Goal: Information Seeking & Learning: Learn about a topic

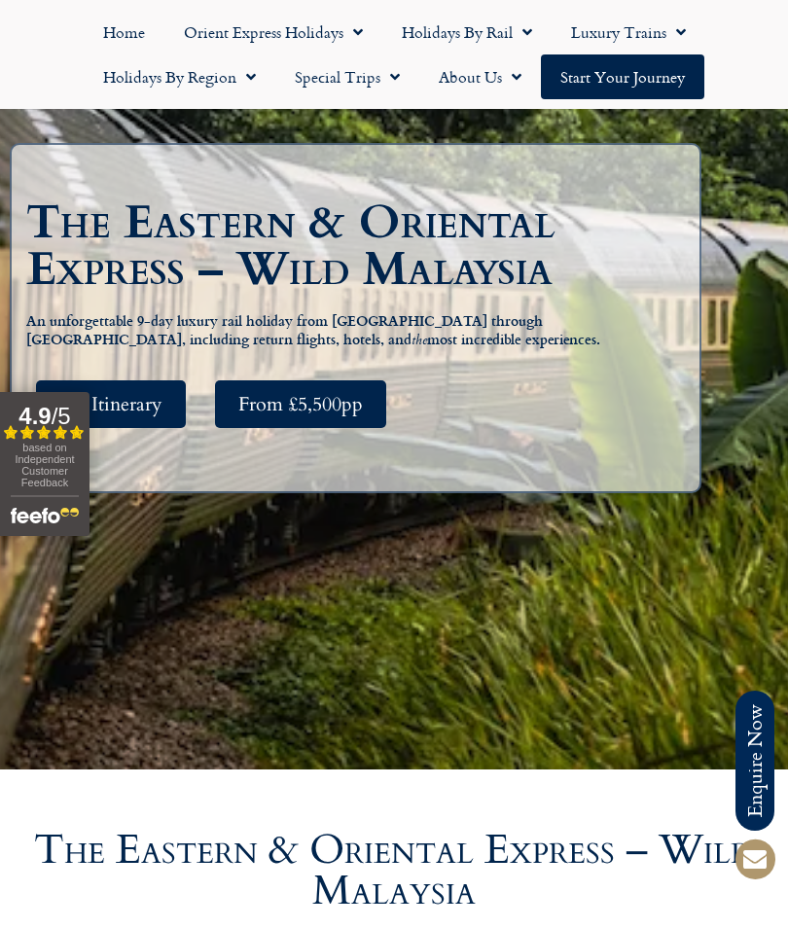
click at [147, 416] on span "See Itinerary" at bounding box center [110, 404] width 103 height 24
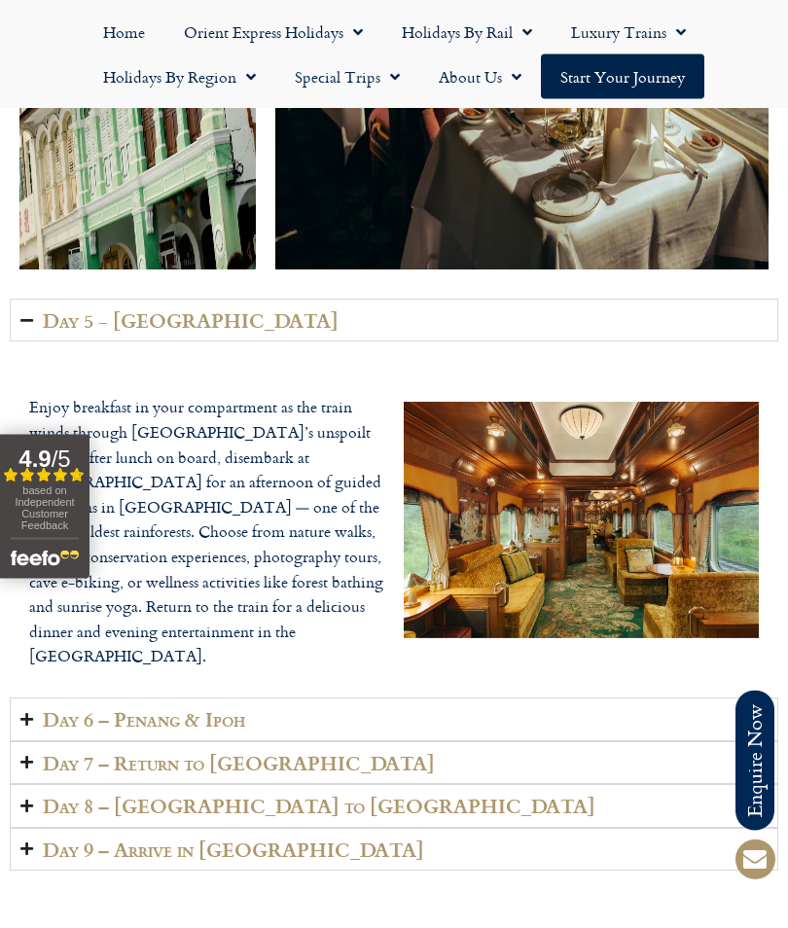
scroll to position [4731, 0]
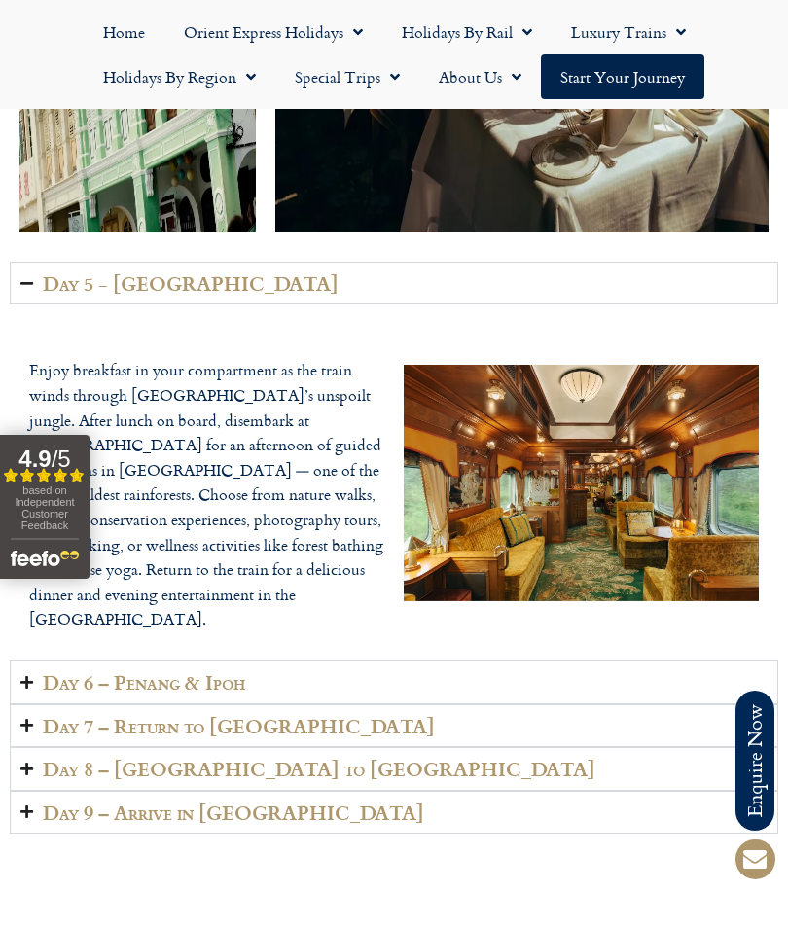
click at [163, 671] on h2 "Day 6 – Penang & Ipoh" at bounding box center [144, 682] width 202 height 22
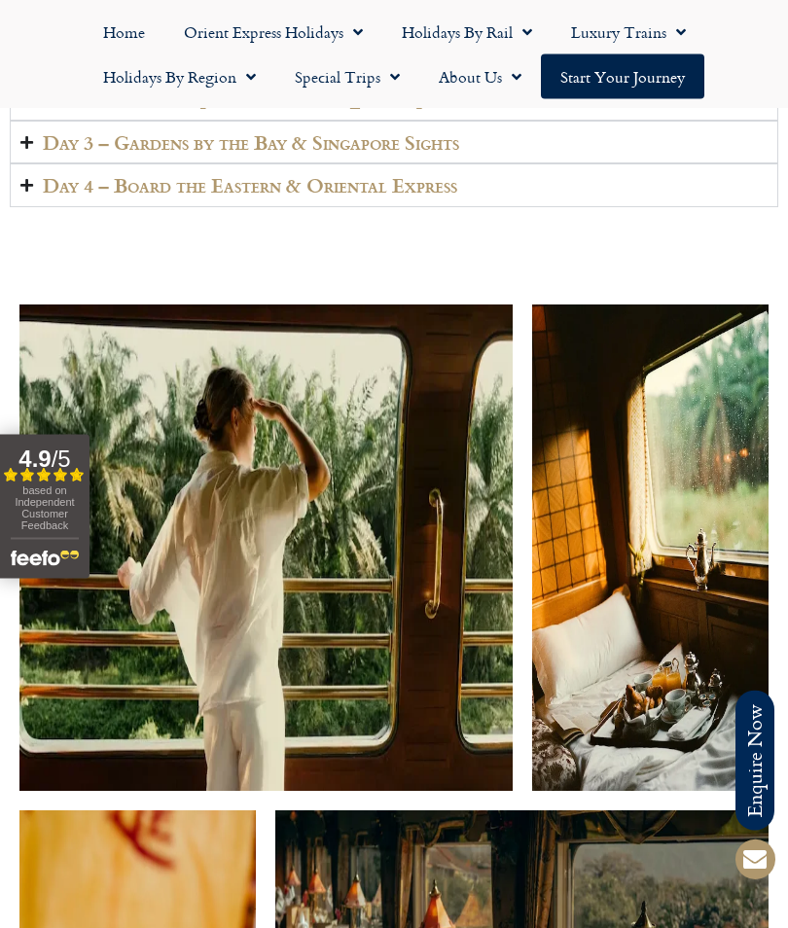
scroll to position [3667, 0]
click at [146, 196] on h2 "Day 4 – Board the Eastern & Oriental Express" at bounding box center [250, 185] width 414 height 22
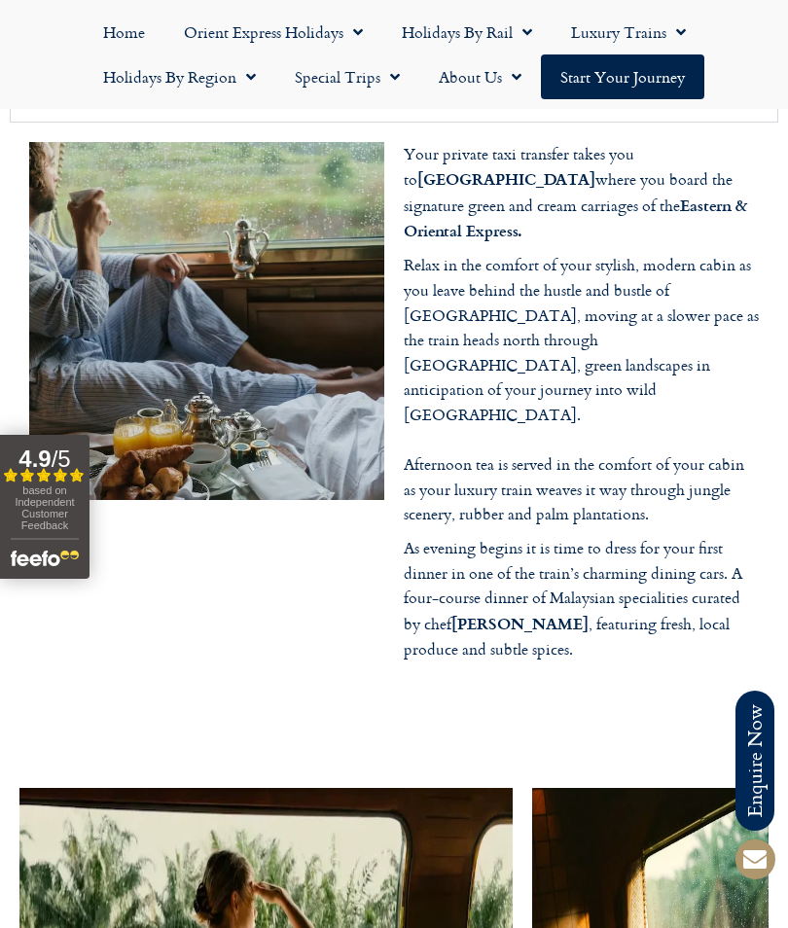
scroll to position [3510, 0]
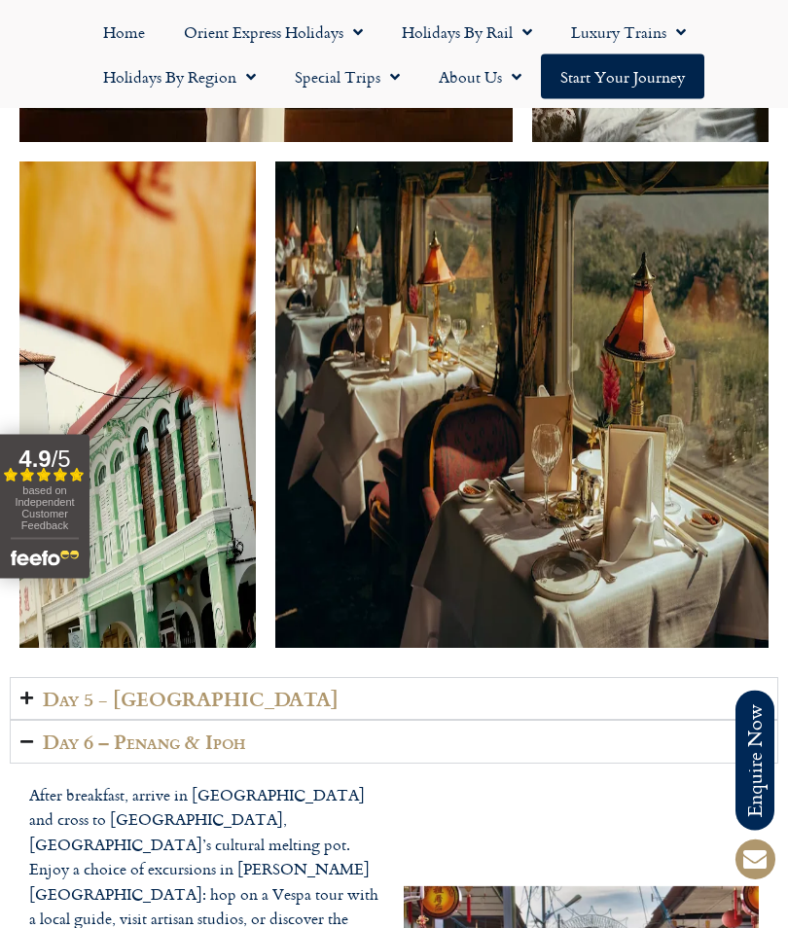
click at [305, 689] on h2 "Day 5 - Taman Negara National Park" at bounding box center [191, 700] width 296 height 22
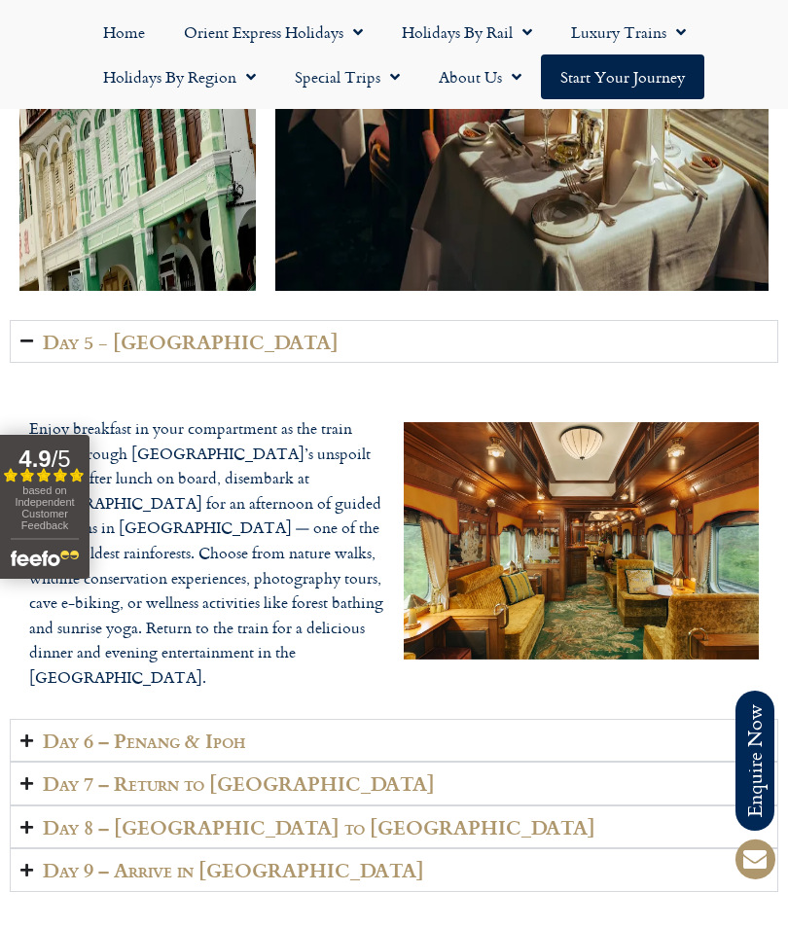
scroll to position [5005, 0]
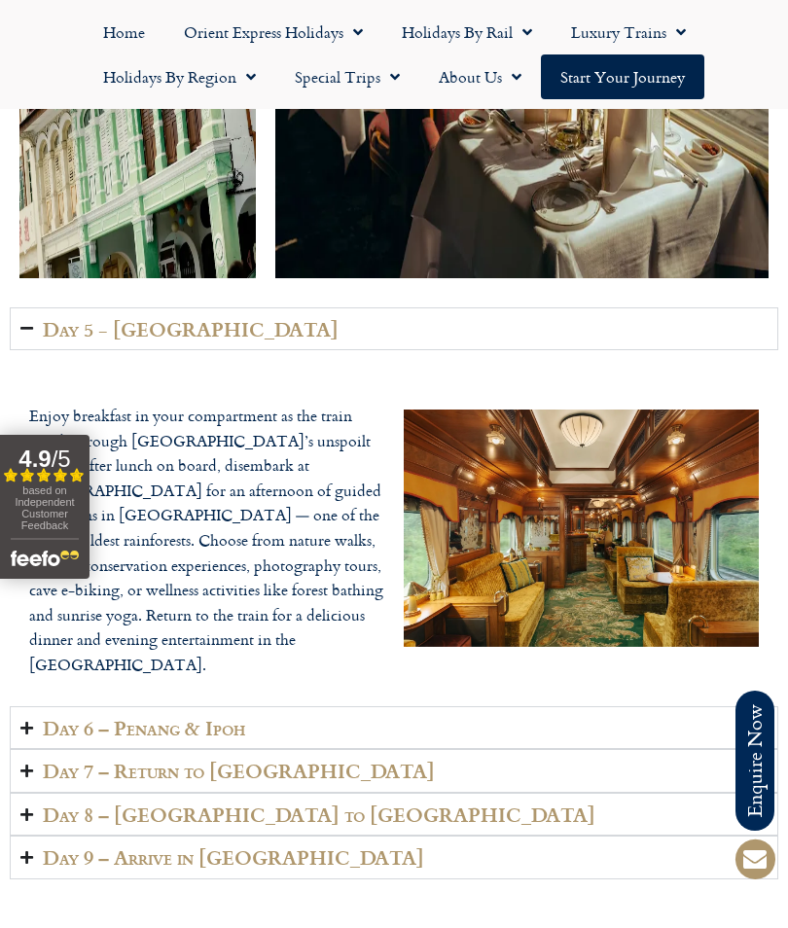
click at [178, 717] on h2 "Day 6 – Penang & Ipoh" at bounding box center [144, 728] width 202 height 22
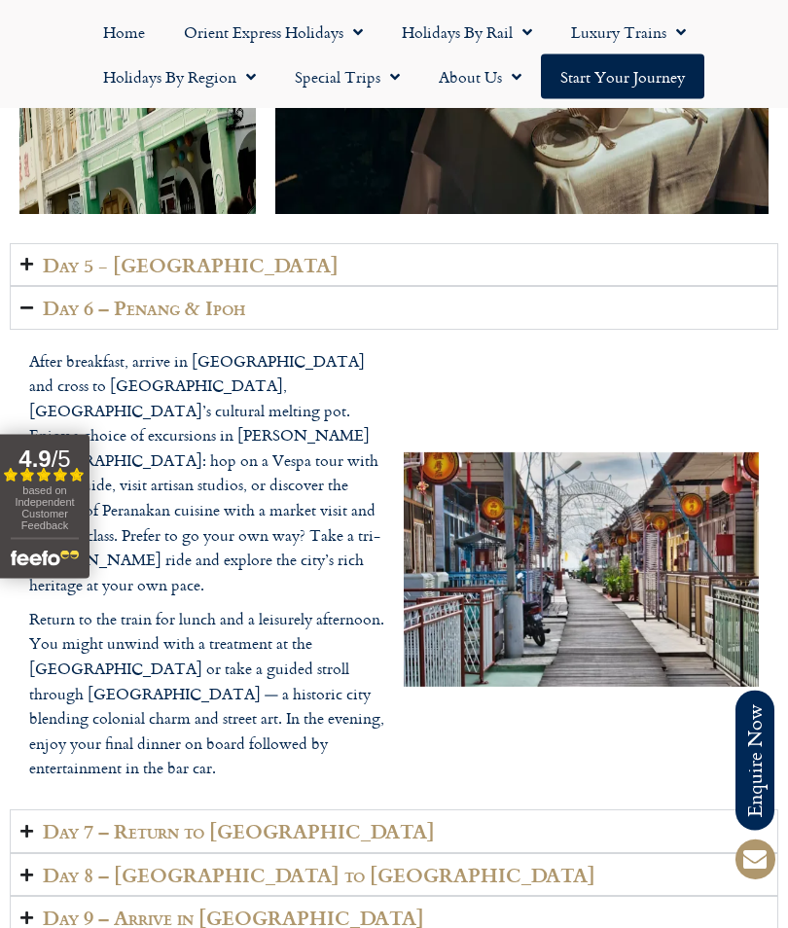
scroll to position [5069, 0]
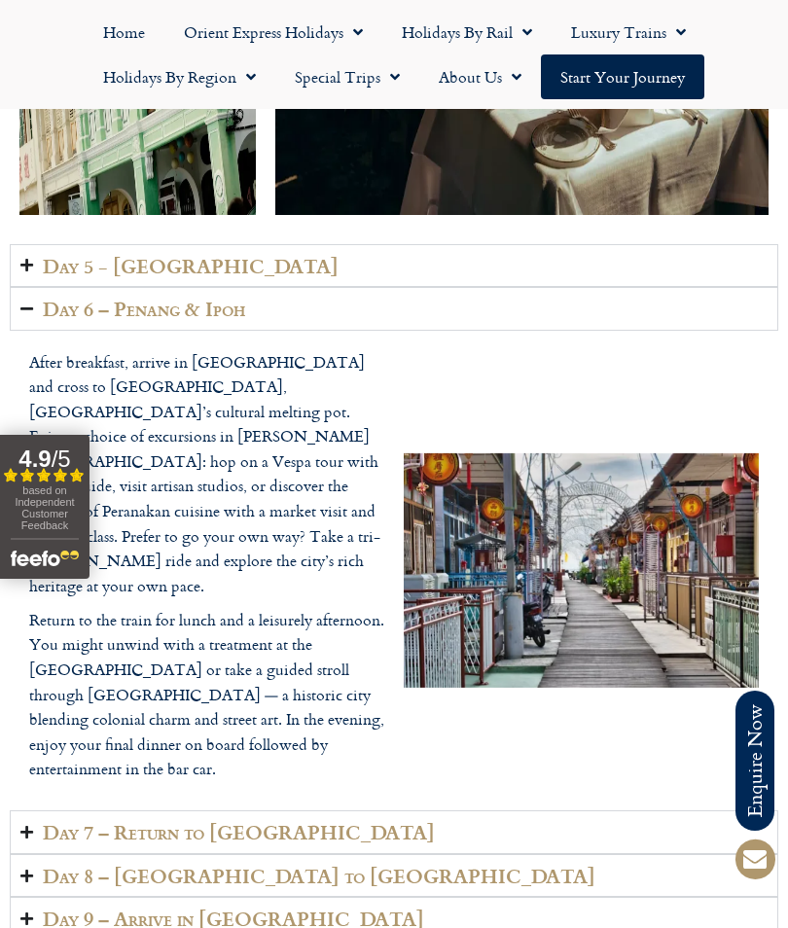
click at [192, 821] on h2 "Day 7 – Return to Singapore" at bounding box center [239, 832] width 392 height 22
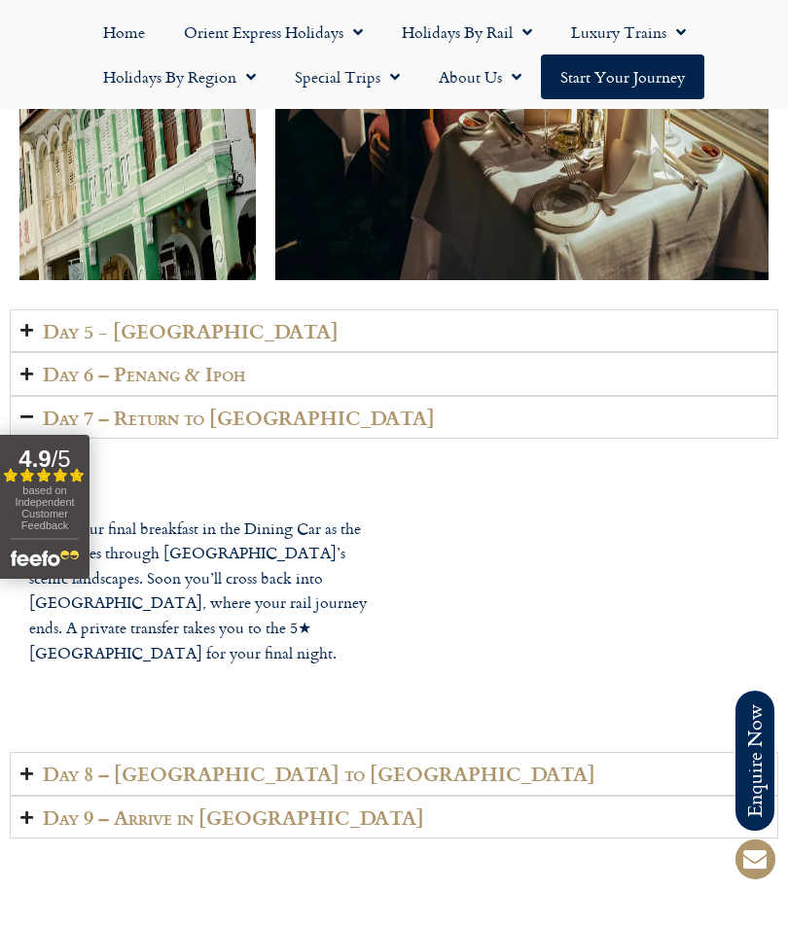
scroll to position [5002, 0]
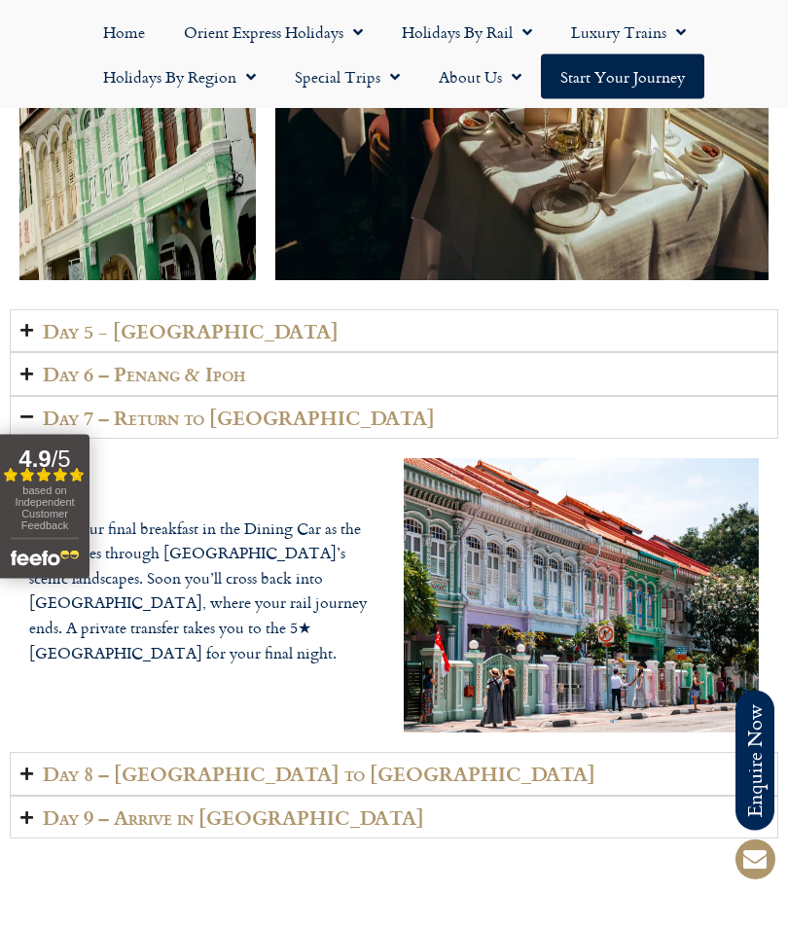
click at [226, 763] on h2 "Day 8 – Singapore to London" at bounding box center [319, 774] width 552 height 22
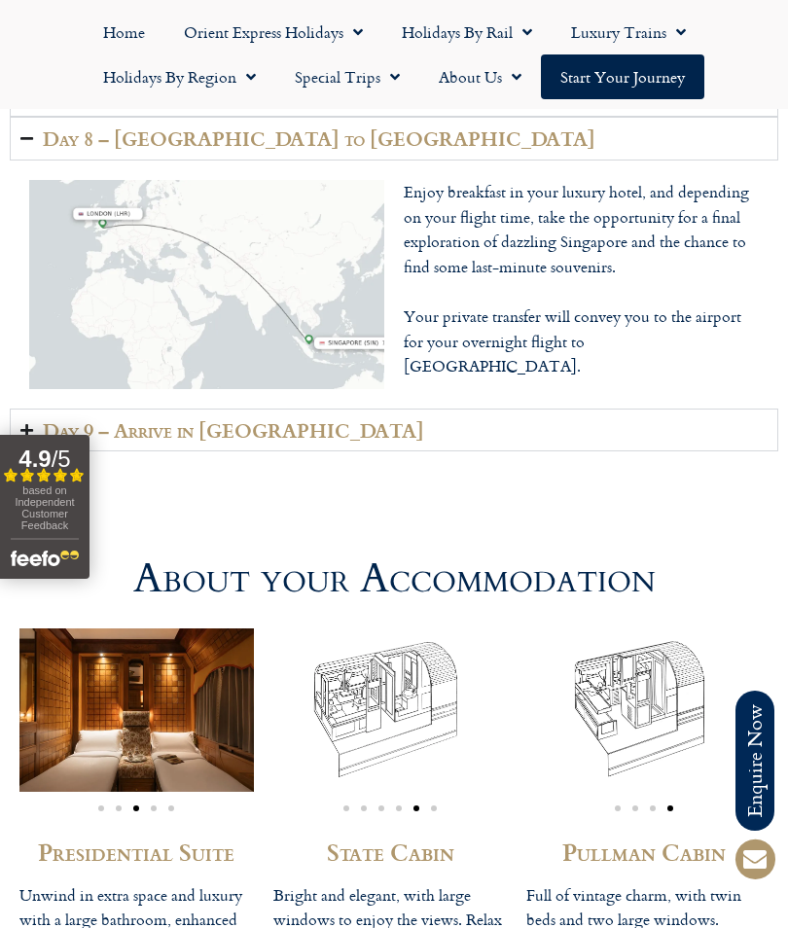
scroll to position [5324, 0]
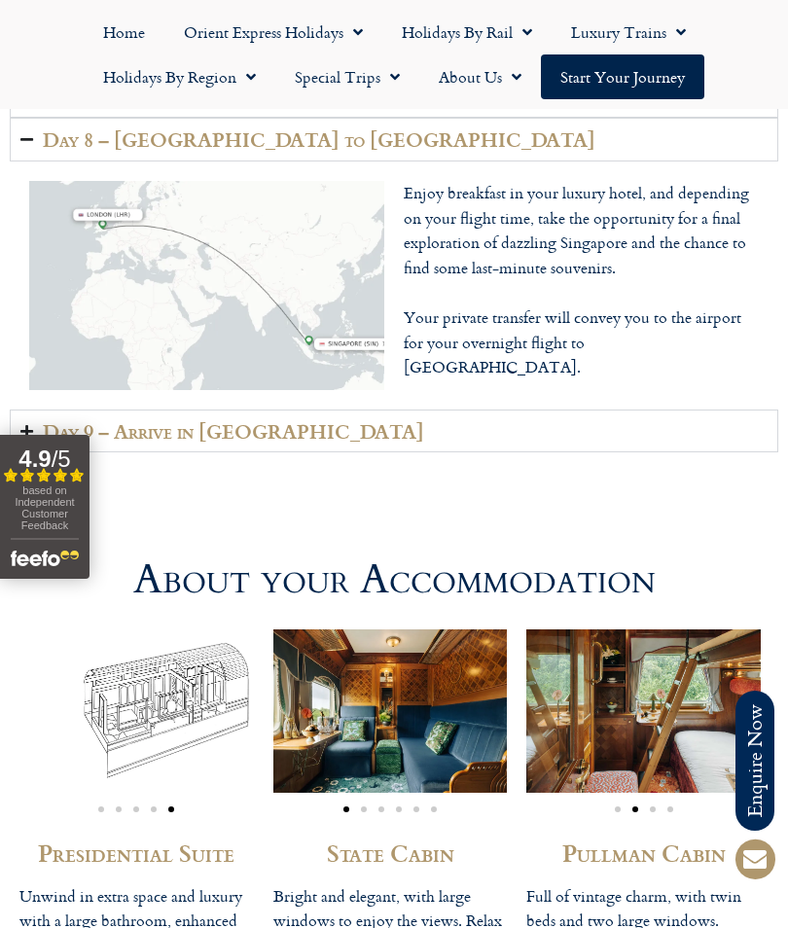
click at [298, 688] on img "1 / 6" at bounding box center [390, 710] width 234 height 162
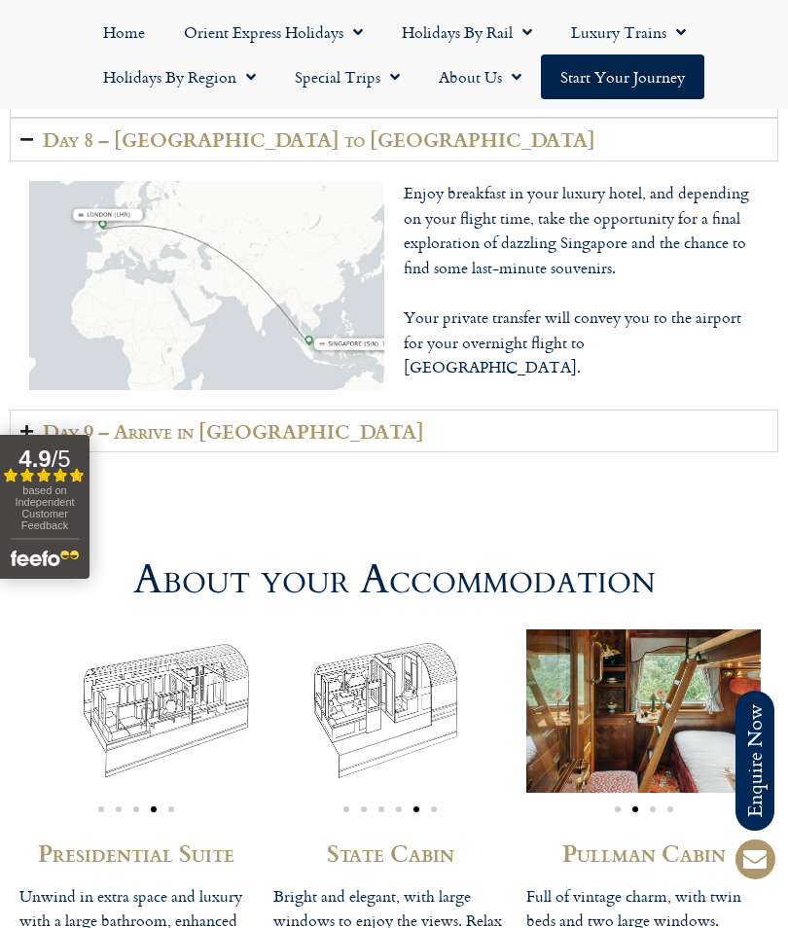
click at [356, 672] on img "5 / 6" at bounding box center [390, 710] width 234 height 162
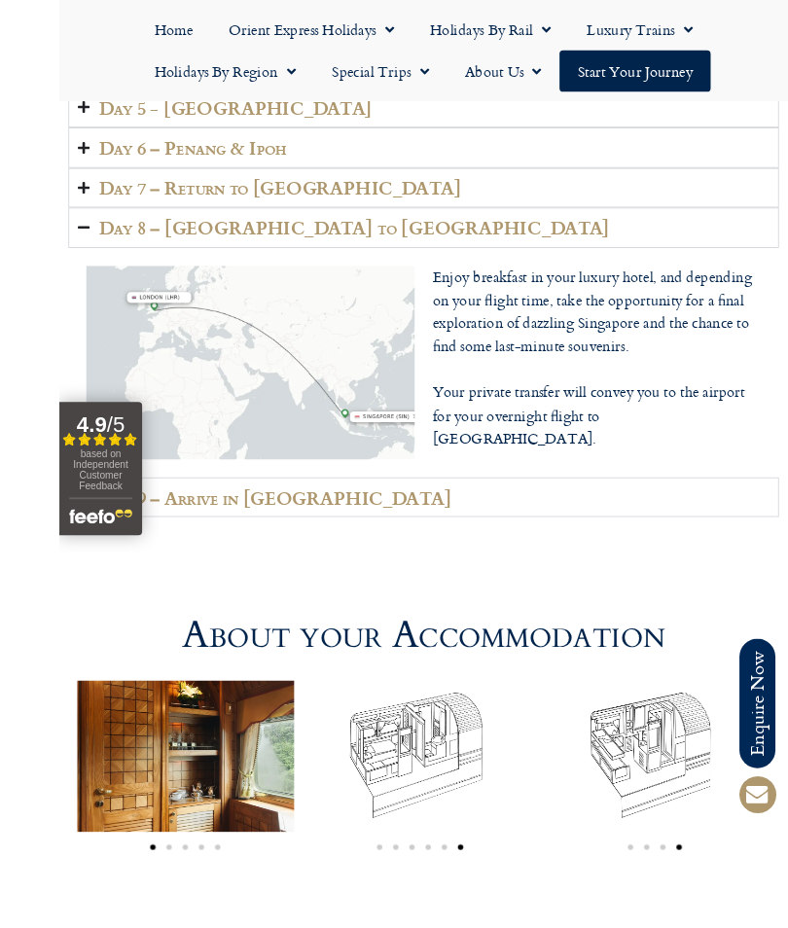
scroll to position [5310, 0]
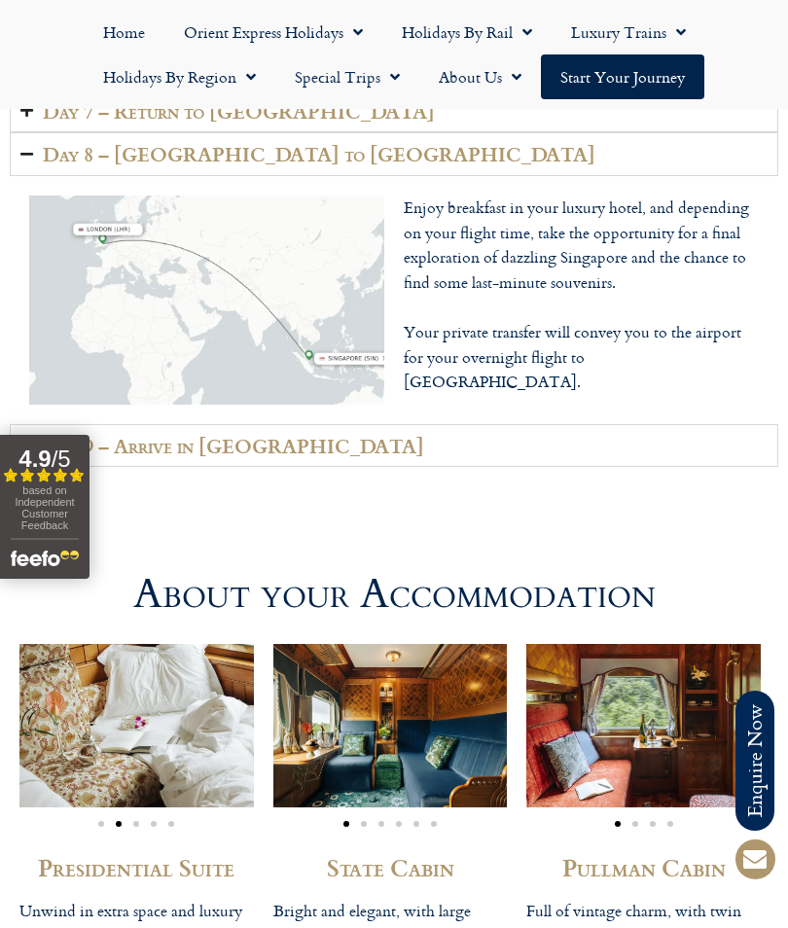
click at [346, 684] on img "1 / 6" at bounding box center [390, 725] width 234 height 162
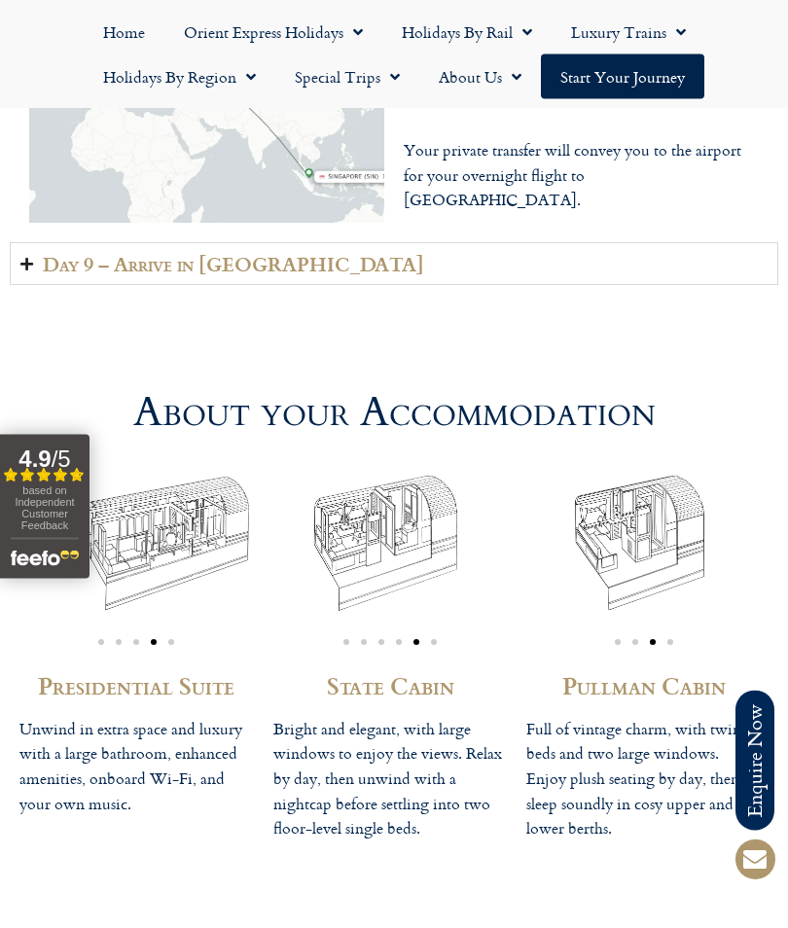
scroll to position [5492, 0]
click at [613, 486] on img "4 / 4" at bounding box center [643, 543] width 234 height 162
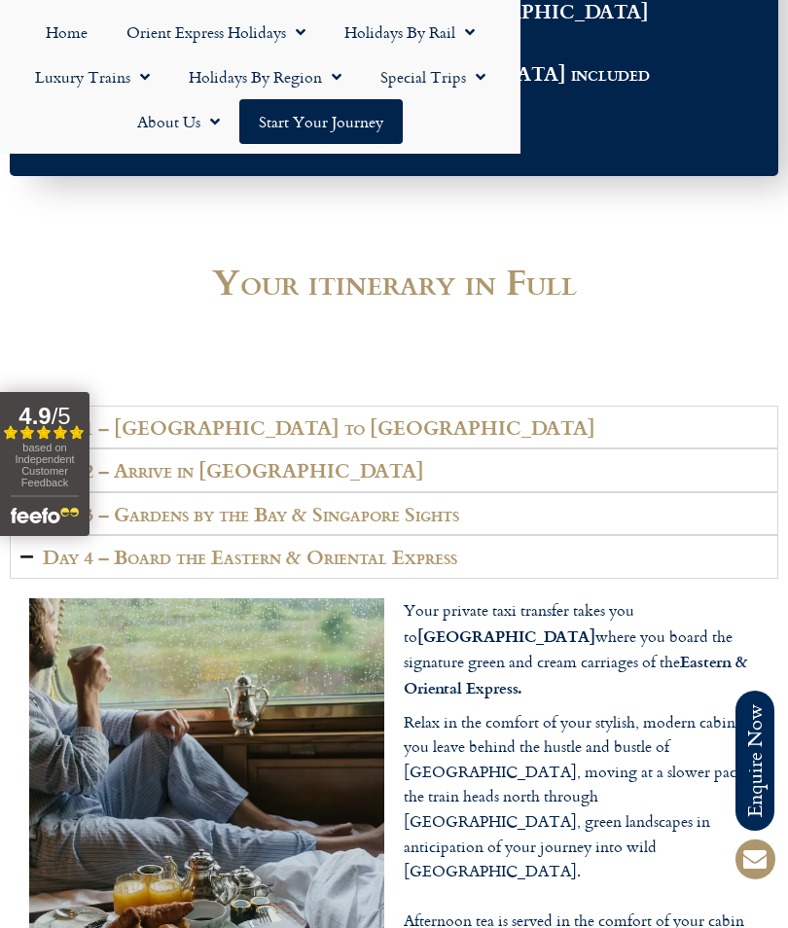
scroll to position [3110, 0]
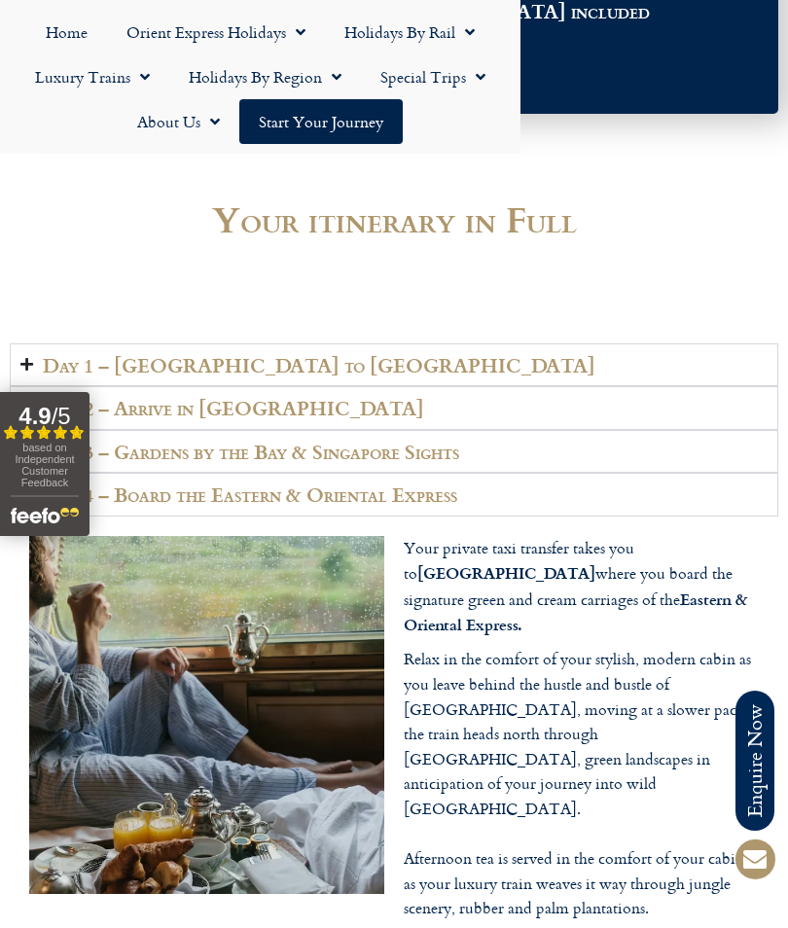
click at [68, 27] on link "Home" at bounding box center [66, 32] width 81 height 45
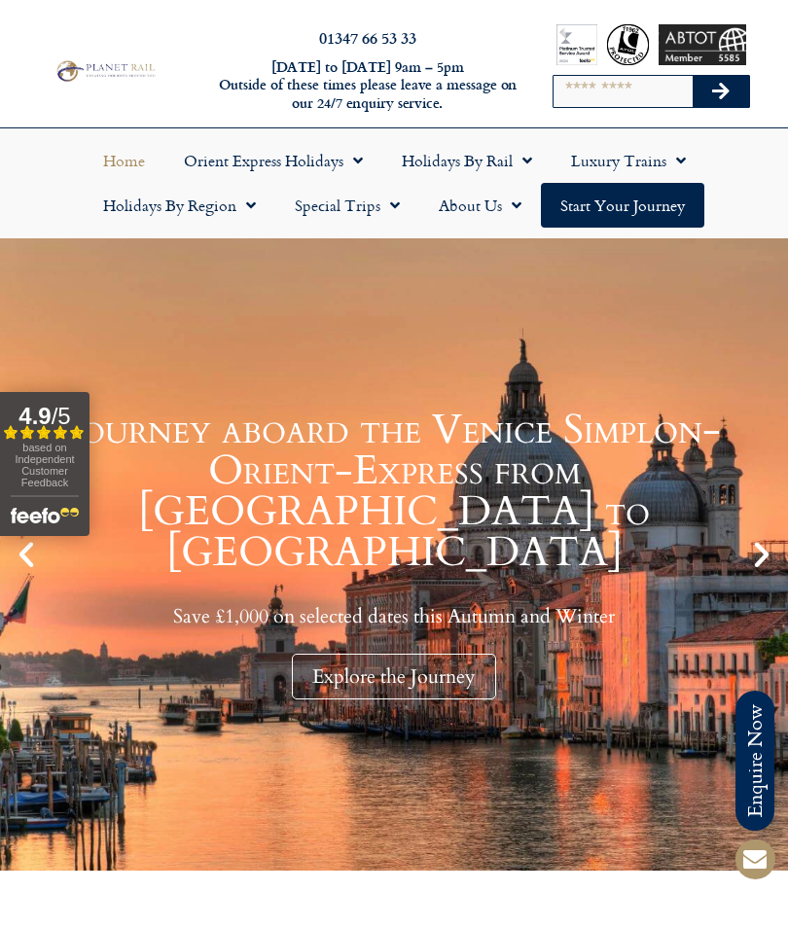
click at [774, 543] on icon "Next slide" at bounding box center [761, 554] width 33 height 33
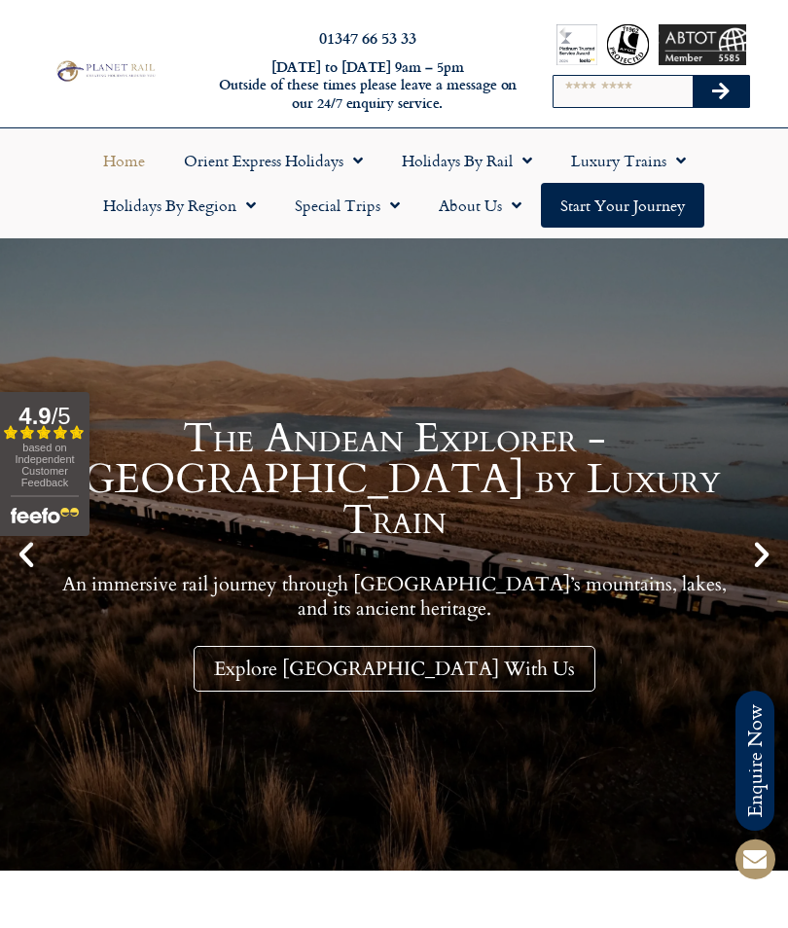
click at [377, 646] on link "Explore Peru With Us" at bounding box center [395, 669] width 402 height 46
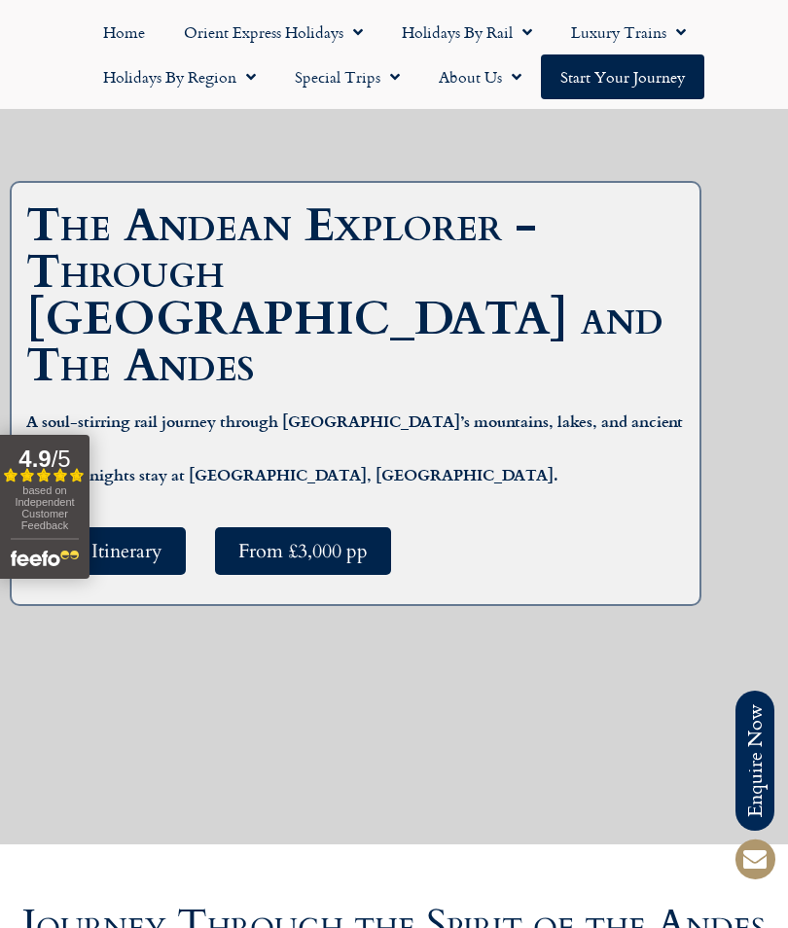
click at [147, 546] on link "See Itinerary" at bounding box center [111, 551] width 150 height 48
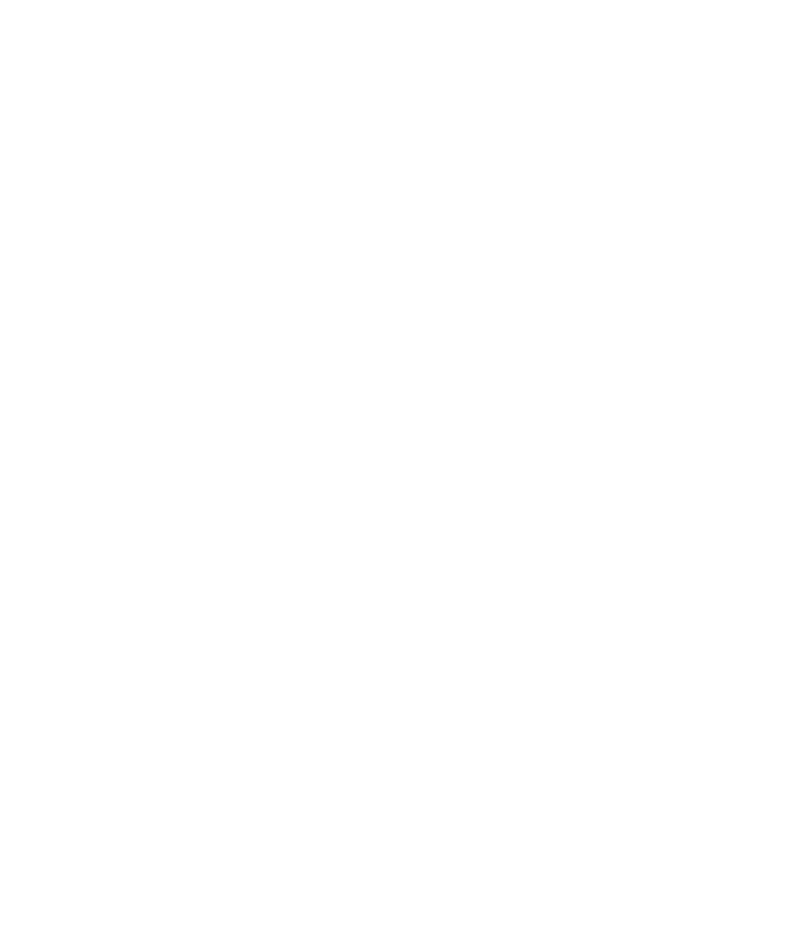
scroll to position [3436, 0]
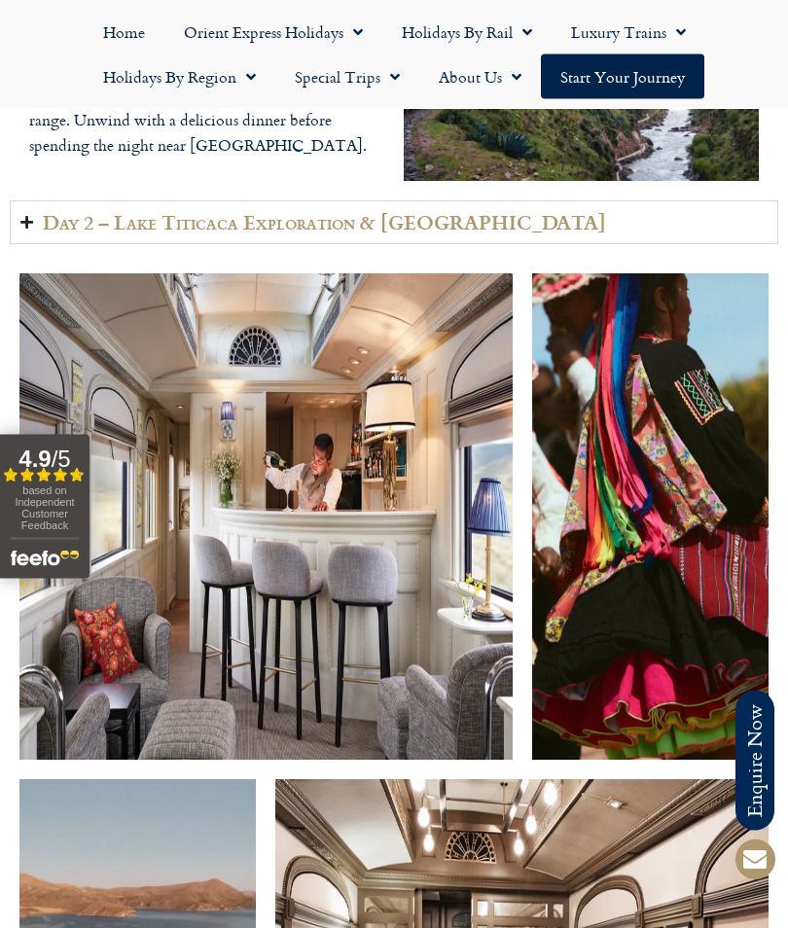
scroll to position [3519, 0]
click at [110, 233] on h2 "Day 2 – Lake Titicaca Exploration & Collata Beach" at bounding box center [324, 222] width 563 height 22
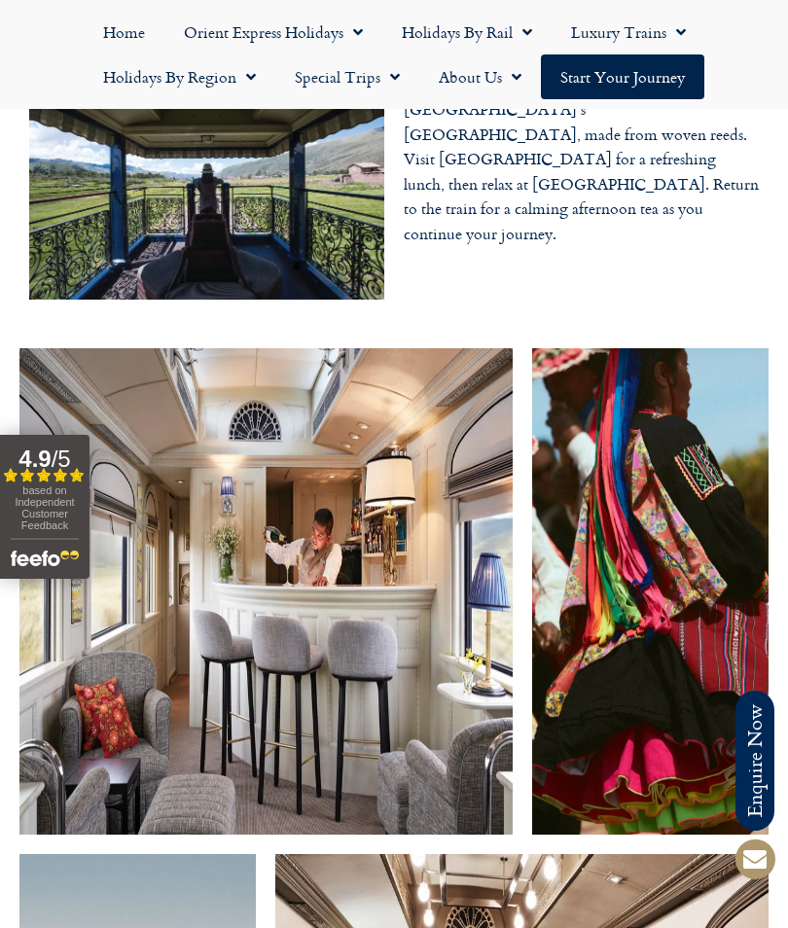
scroll to position [3444, 0]
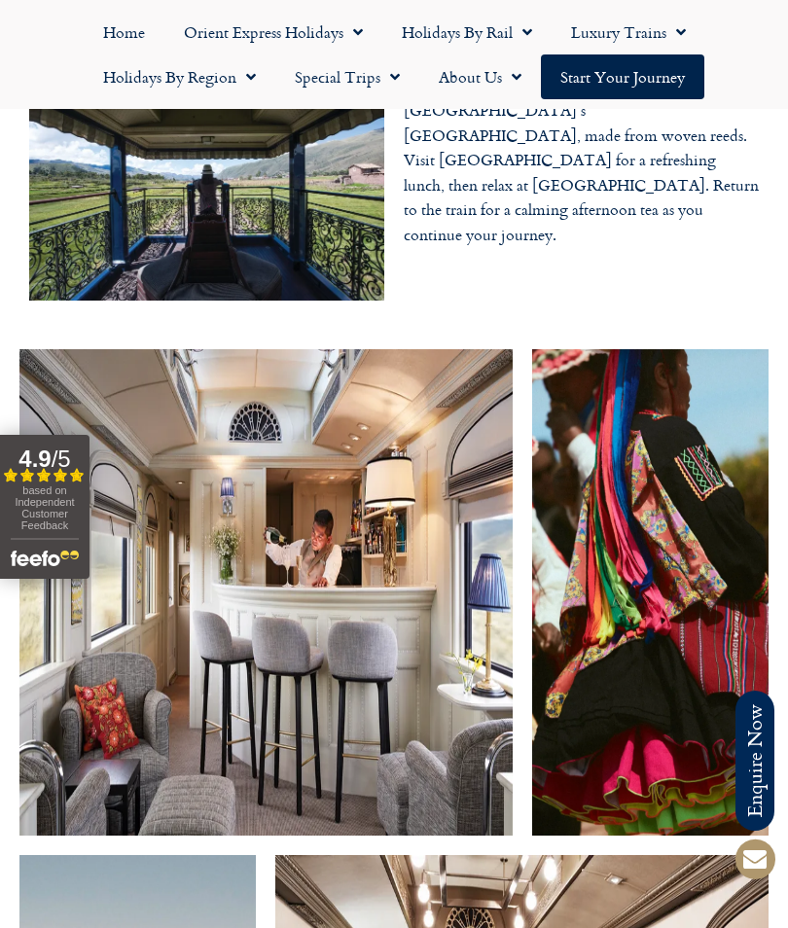
click at [185, 784] on img at bounding box center [265, 592] width 493 height 486
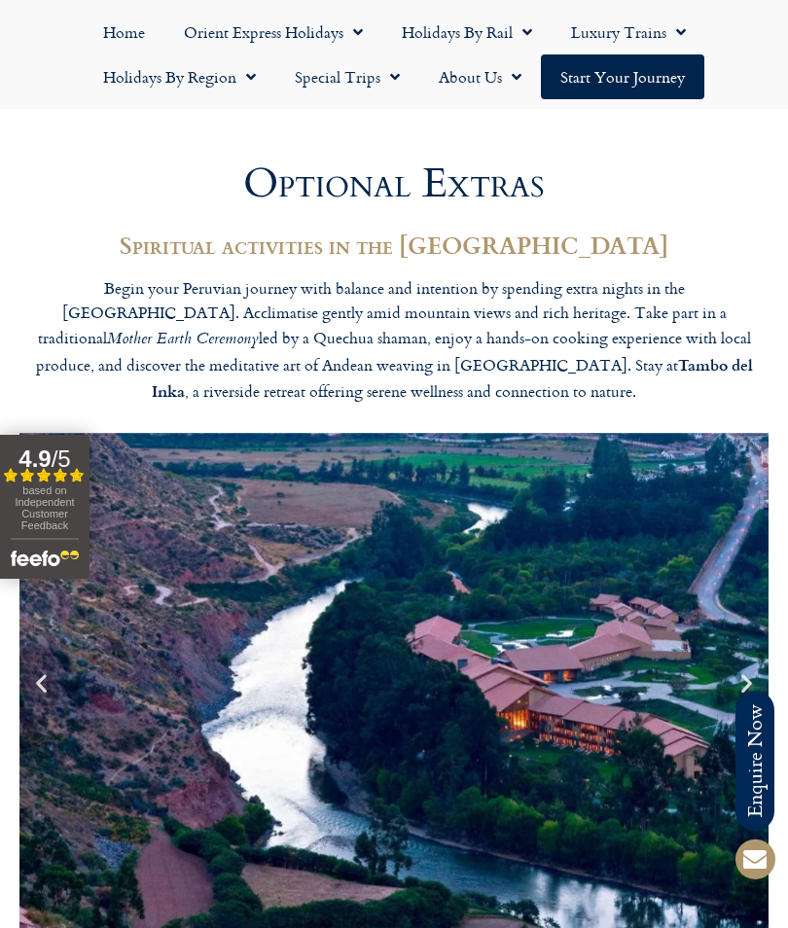
scroll to position [5105, 0]
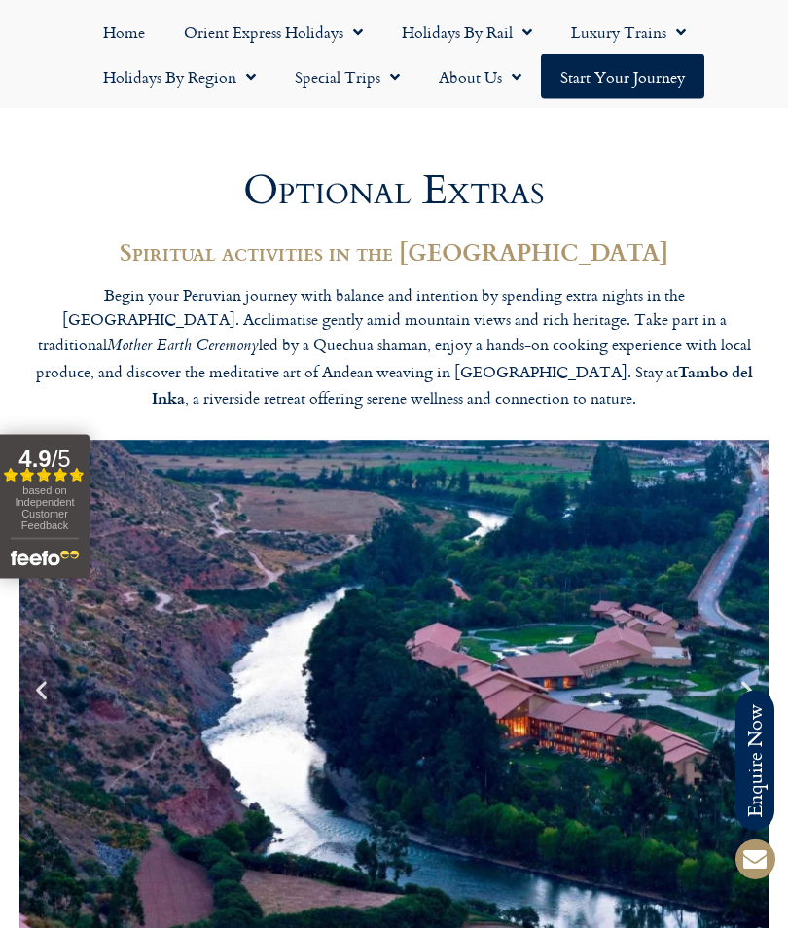
click at [38, 692] on icon "Previous slide" at bounding box center [41, 690] width 24 height 24
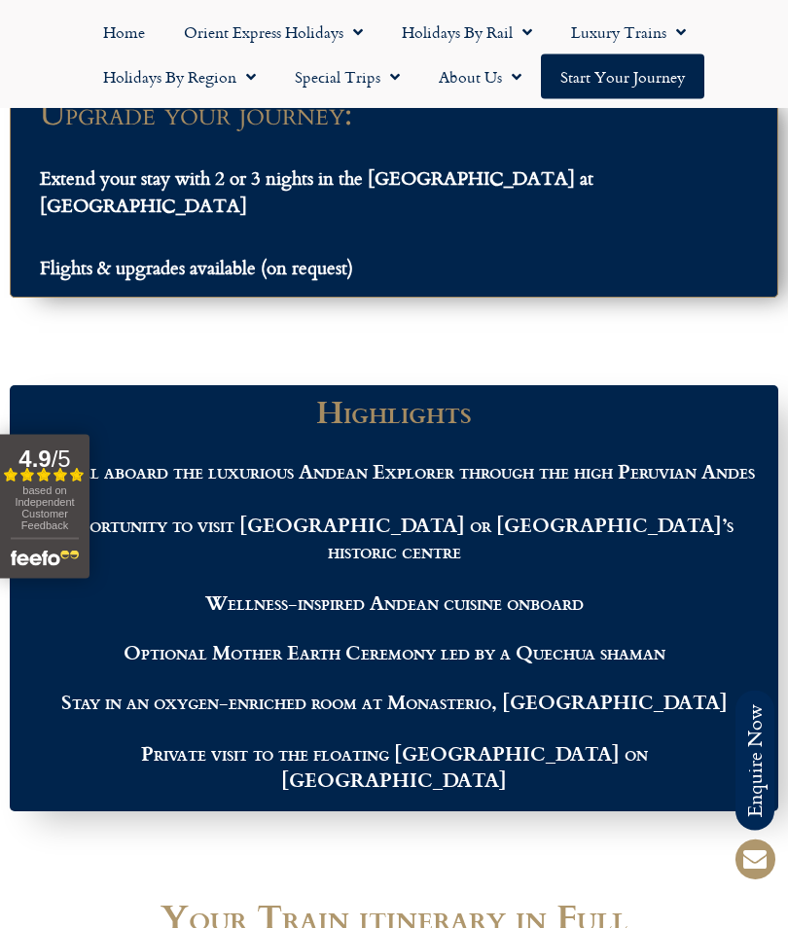
scroll to position [2374, 0]
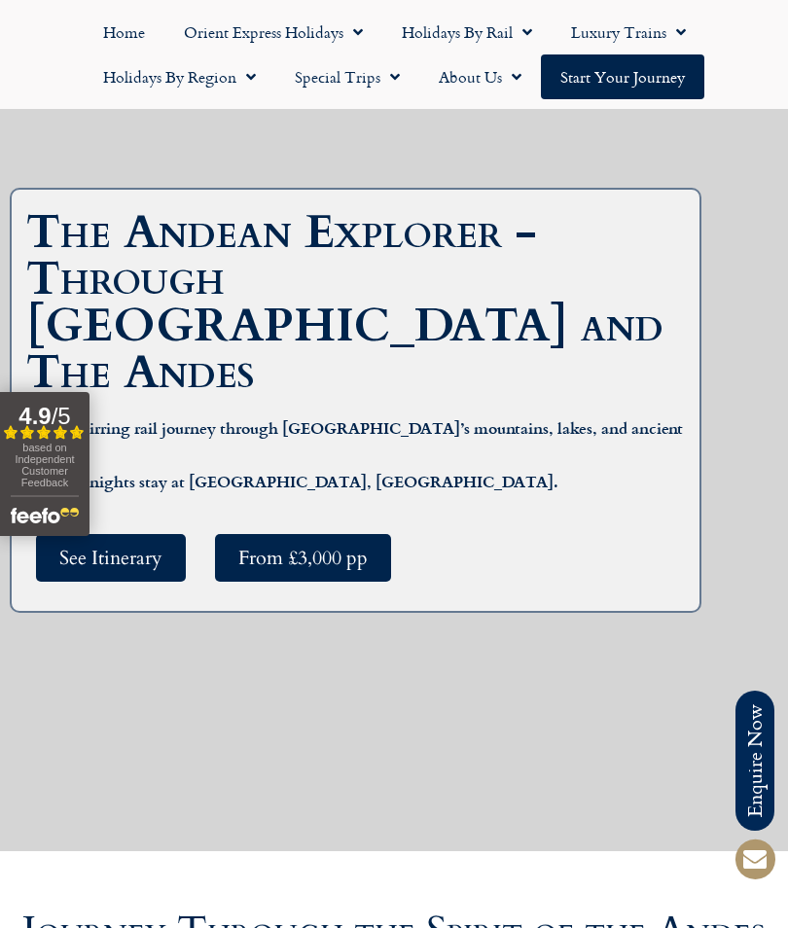
scroll to position [267, 0]
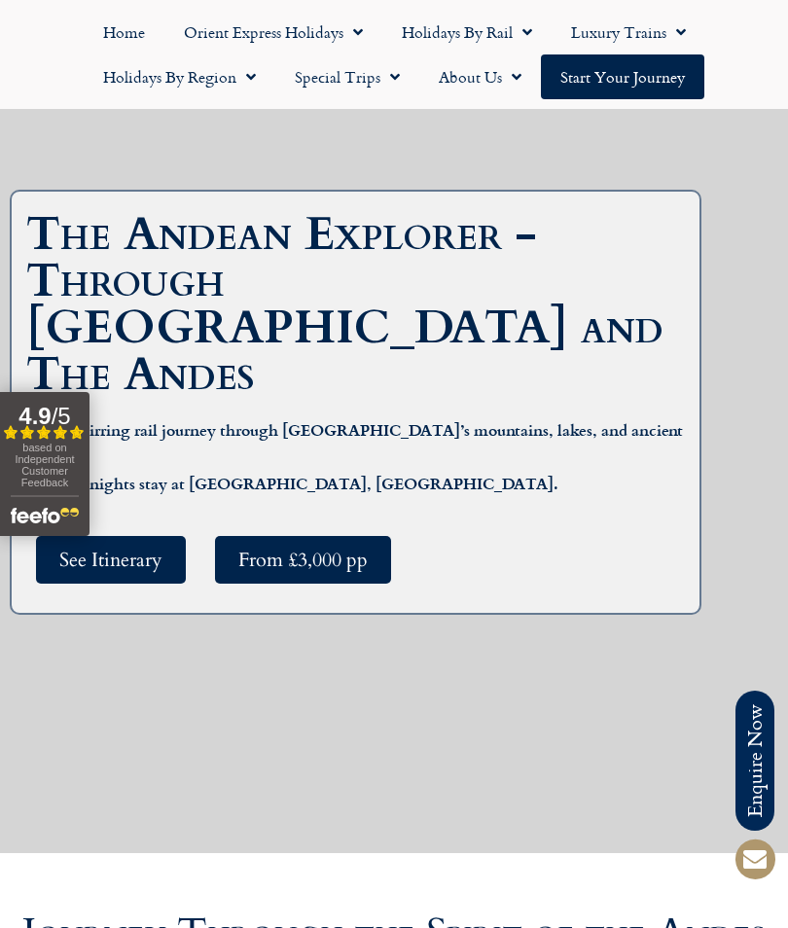
click at [103, 34] on link "Home" at bounding box center [124, 32] width 81 height 45
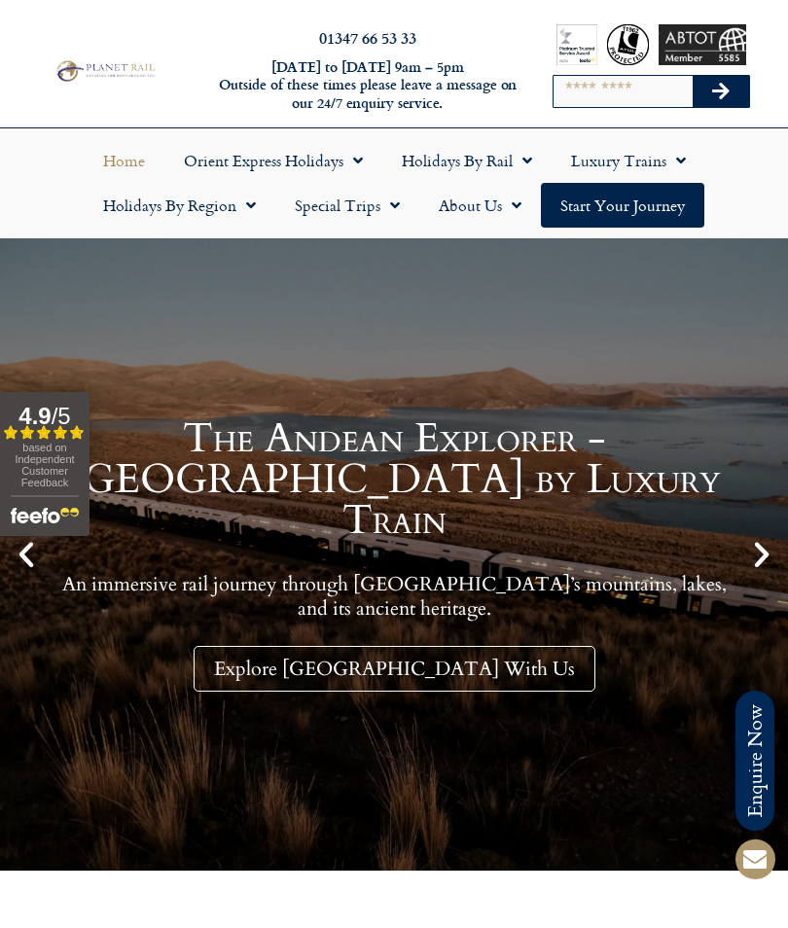
click at [757, 557] on icon "Next slide" at bounding box center [761, 554] width 33 height 33
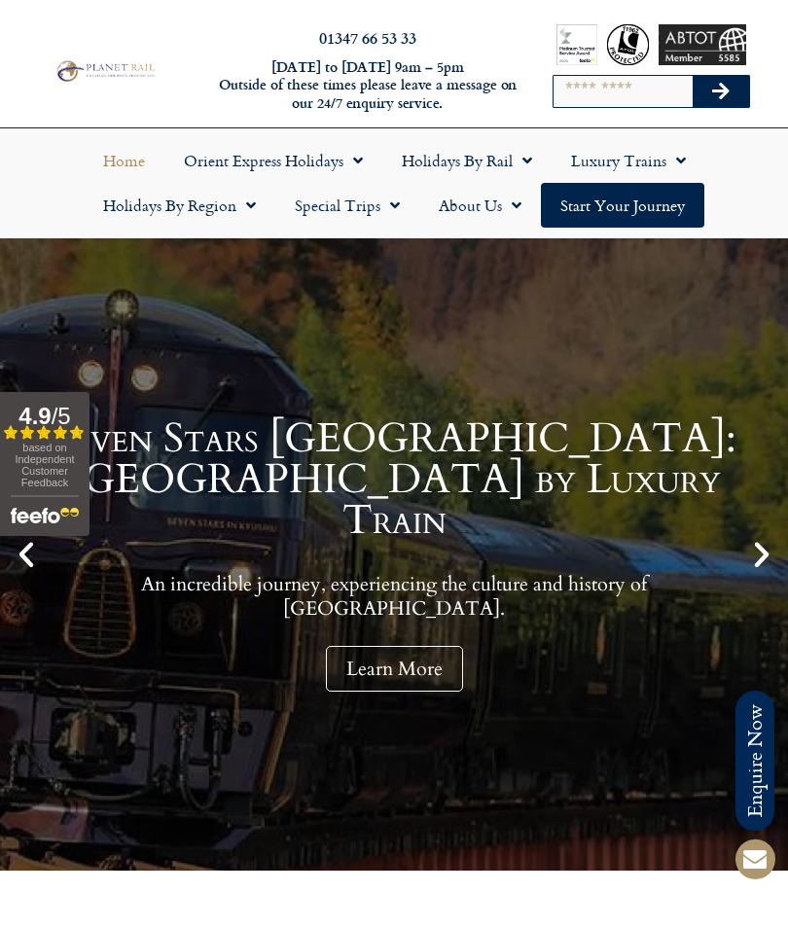
click at [375, 646] on link "Learn More" at bounding box center [394, 669] width 137 height 46
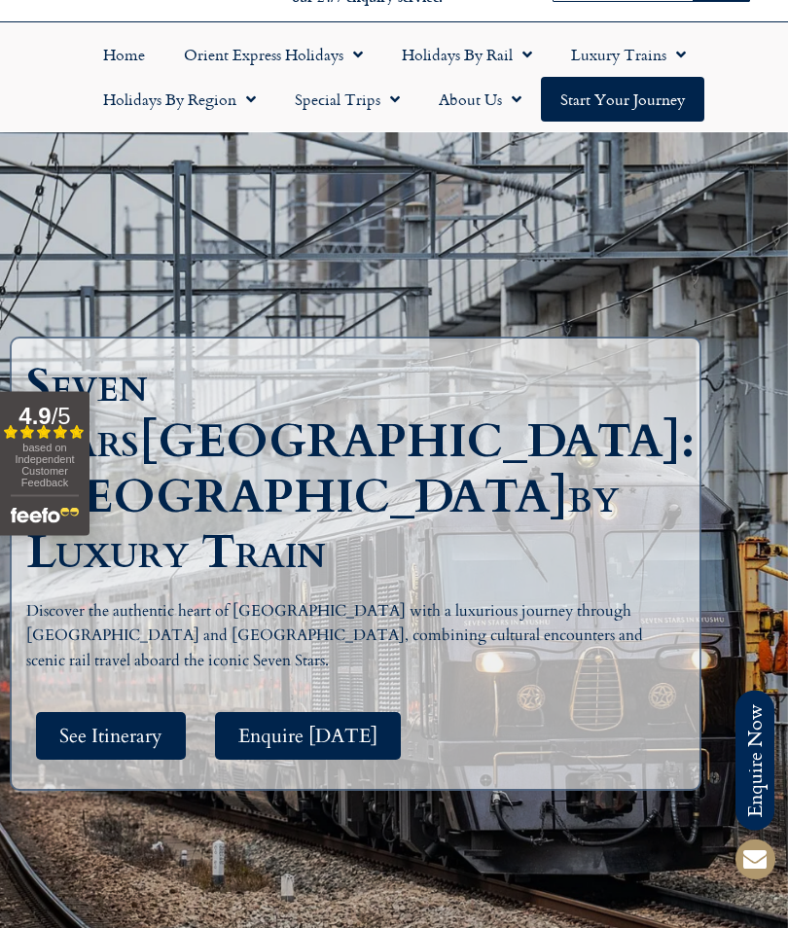
scroll to position [106, 0]
click at [85, 724] on span "See Itinerary" at bounding box center [110, 736] width 103 height 24
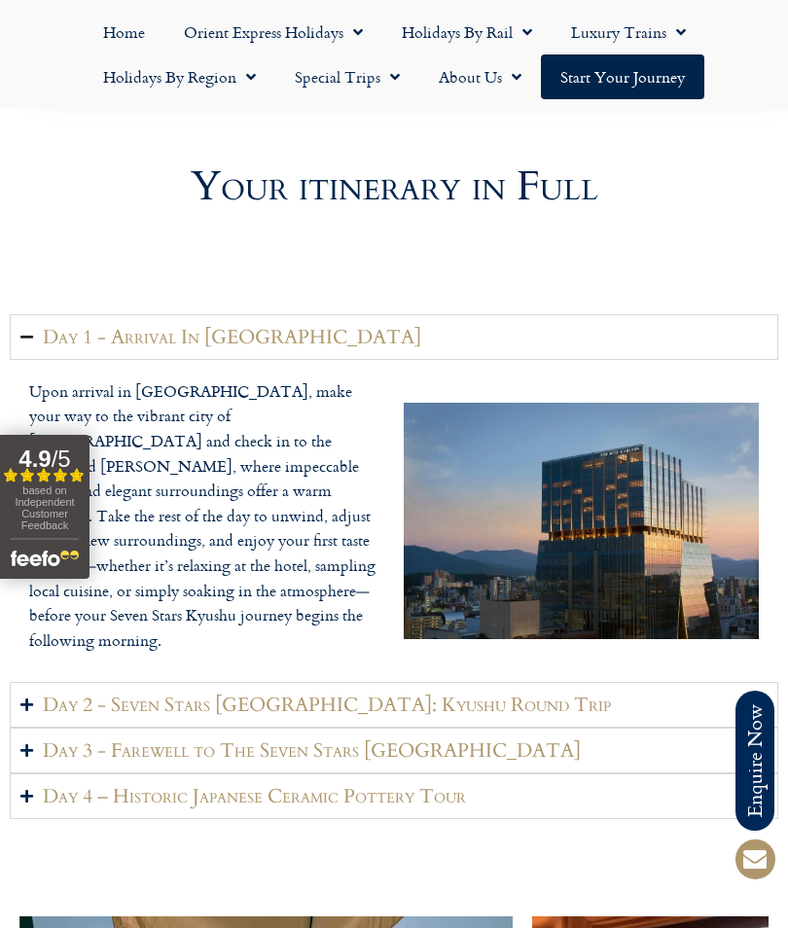
scroll to position [2593, 0]
click at [154, 693] on h2 "Day 2 - Seven Stars Kyushu: Kyushu Round Trip" at bounding box center [327, 705] width 568 height 24
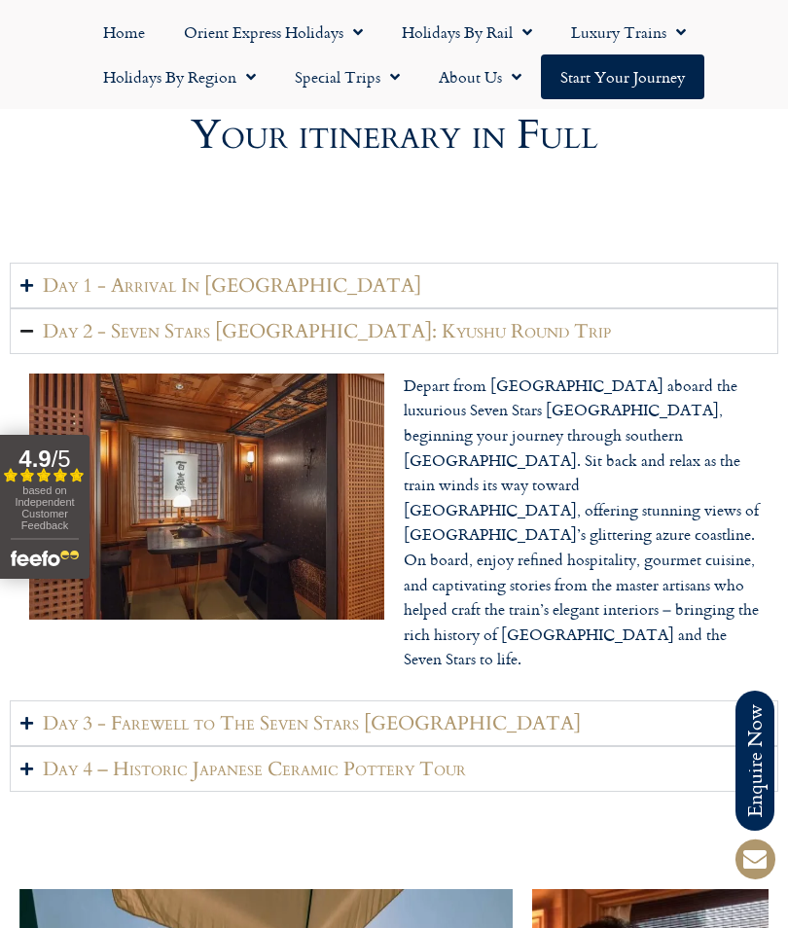
scroll to position [2643, 0]
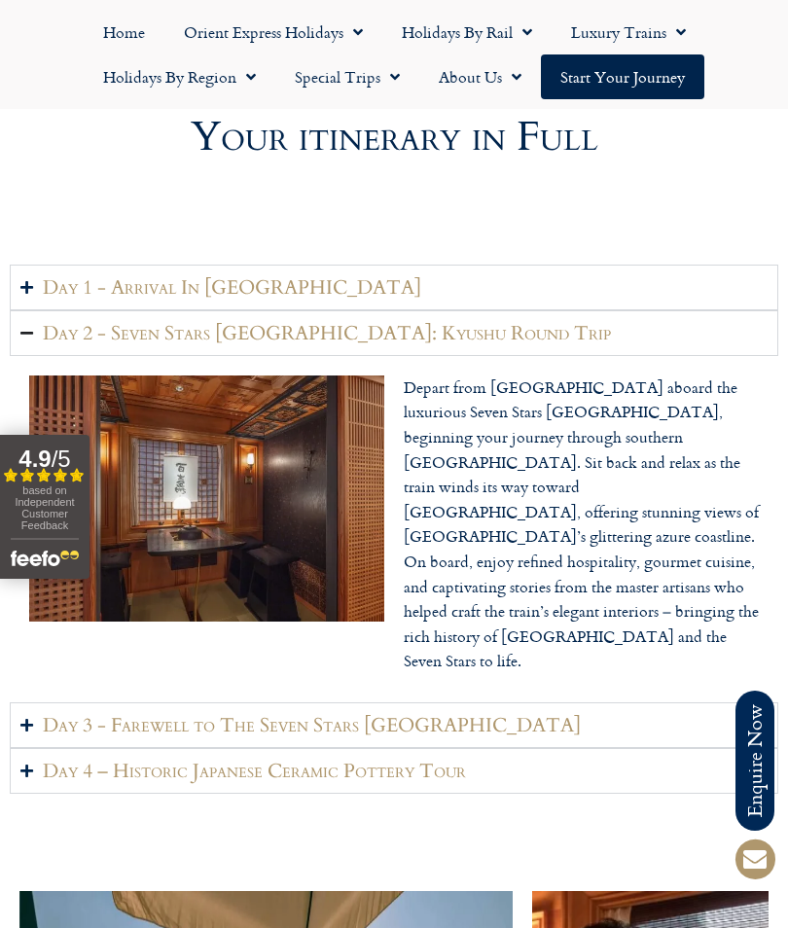
click at [244, 713] on h2 "Day 3 - Farewell to The Seven Stars Kyushu" at bounding box center [312, 725] width 538 height 24
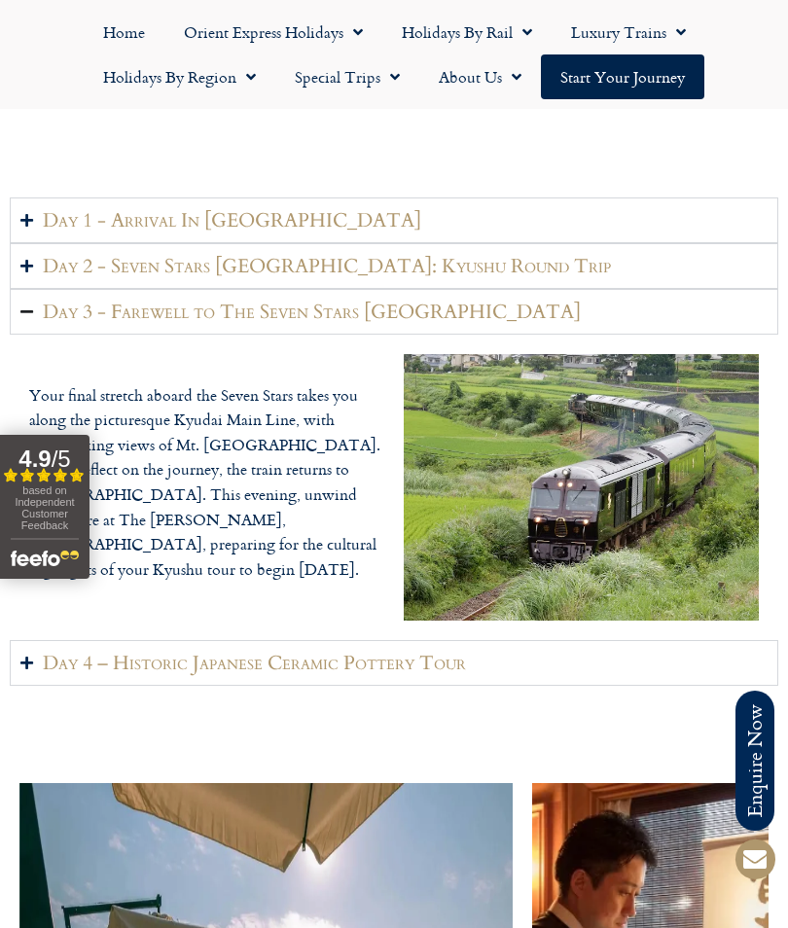
scroll to position [2715, 0]
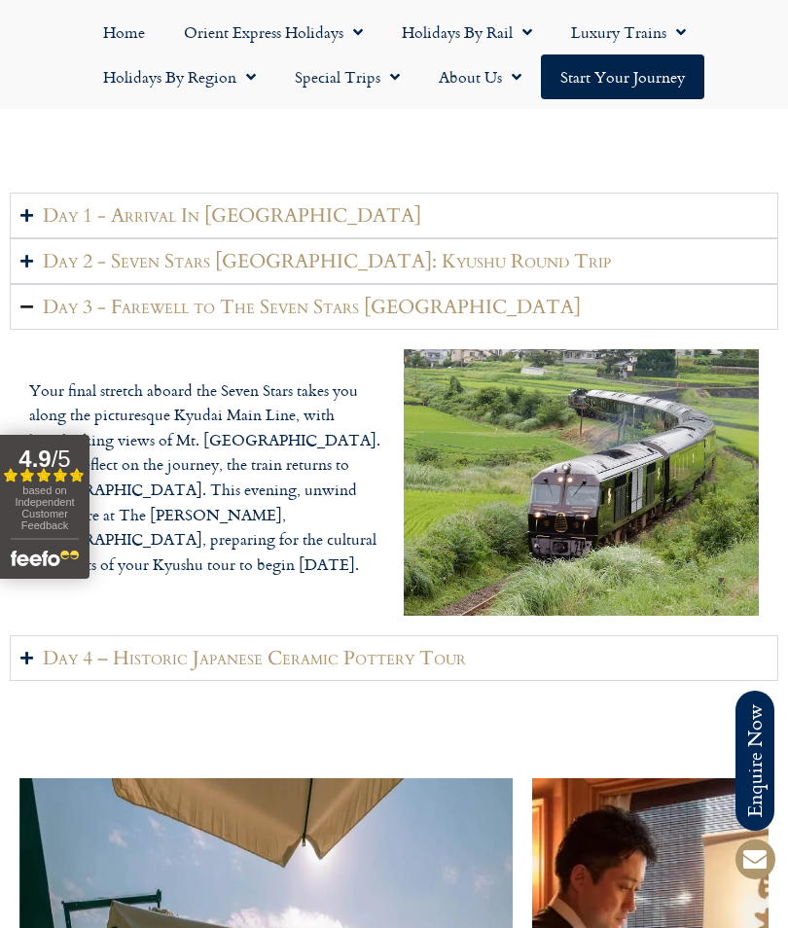
click at [184, 661] on h2 "Day 4 – Historic Japanese Ceramic Pottery Tour" at bounding box center [254, 658] width 423 height 24
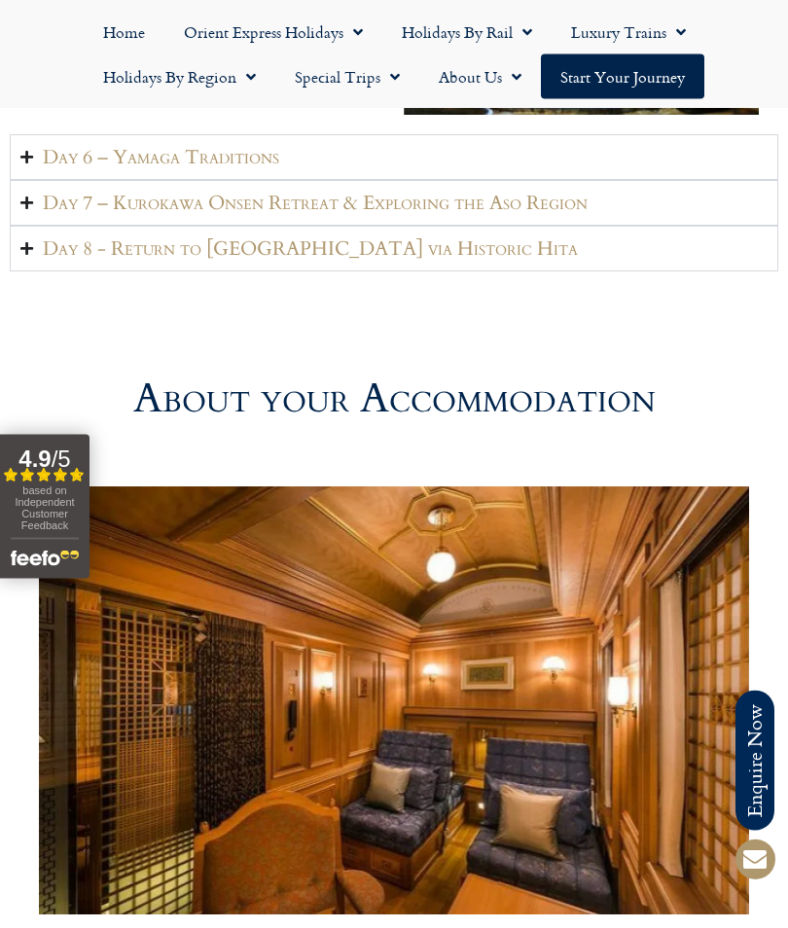
scroll to position [4958, 0]
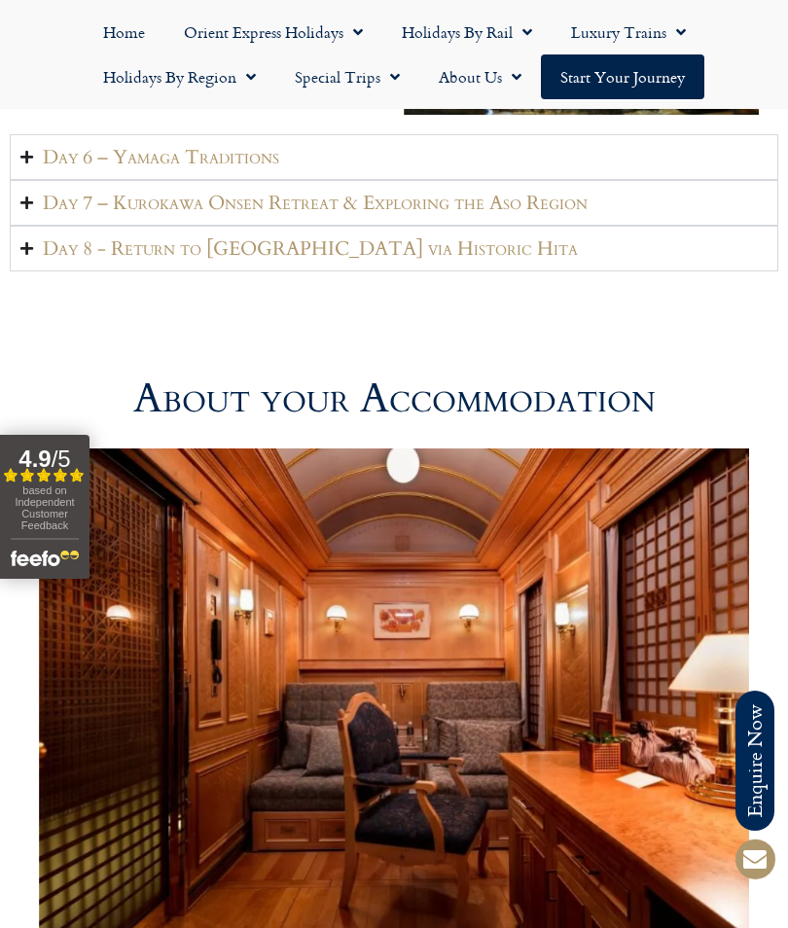
click at [138, 158] on h2 "Day 6 – Yamaga Traditions" at bounding box center [161, 157] width 236 height 24
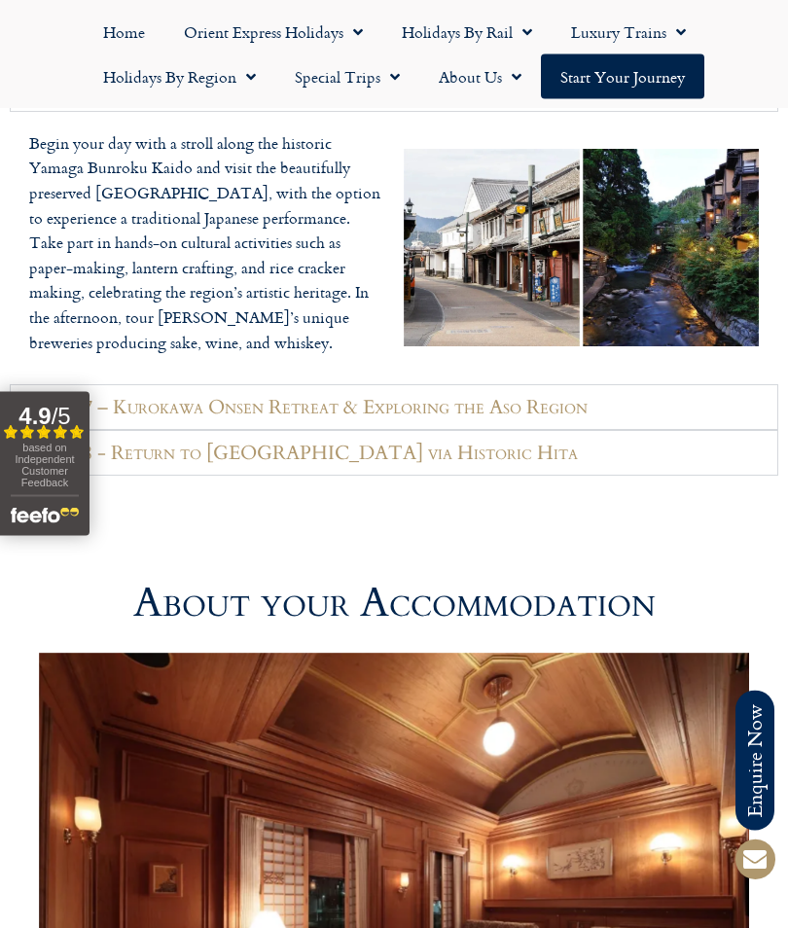
scroll to position [4585, 0]
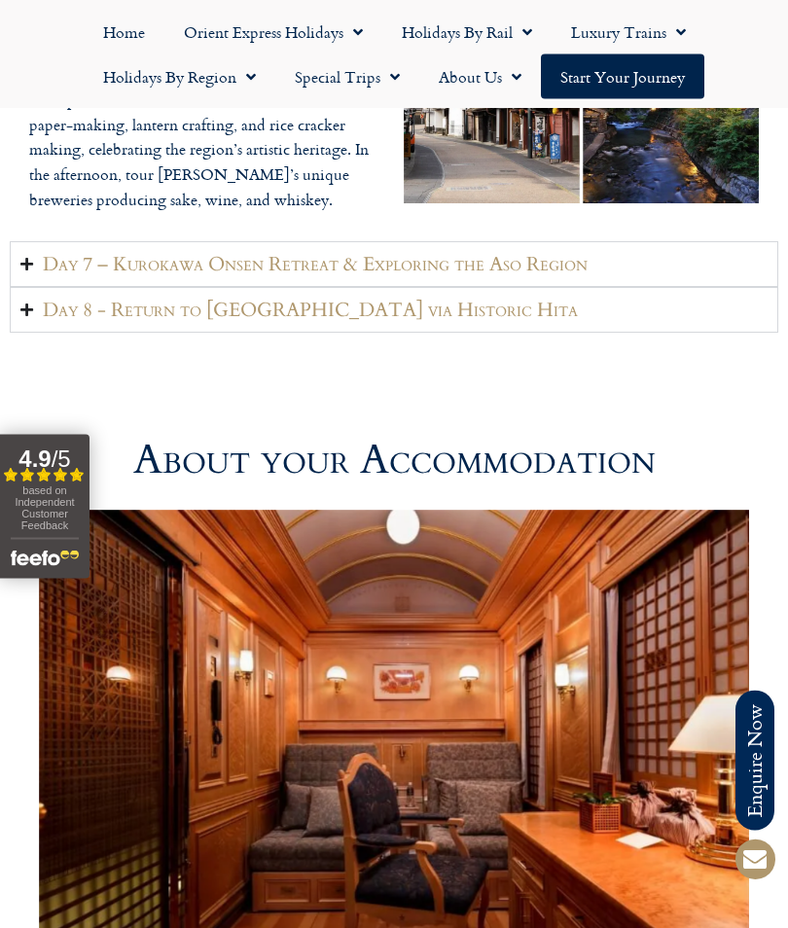
click at [134, 256] on h2 "Day 7 – Kurokawa Onsen Retreat & Exploring the Aso Region" at bounding box center [315, 265] width 545 height 24
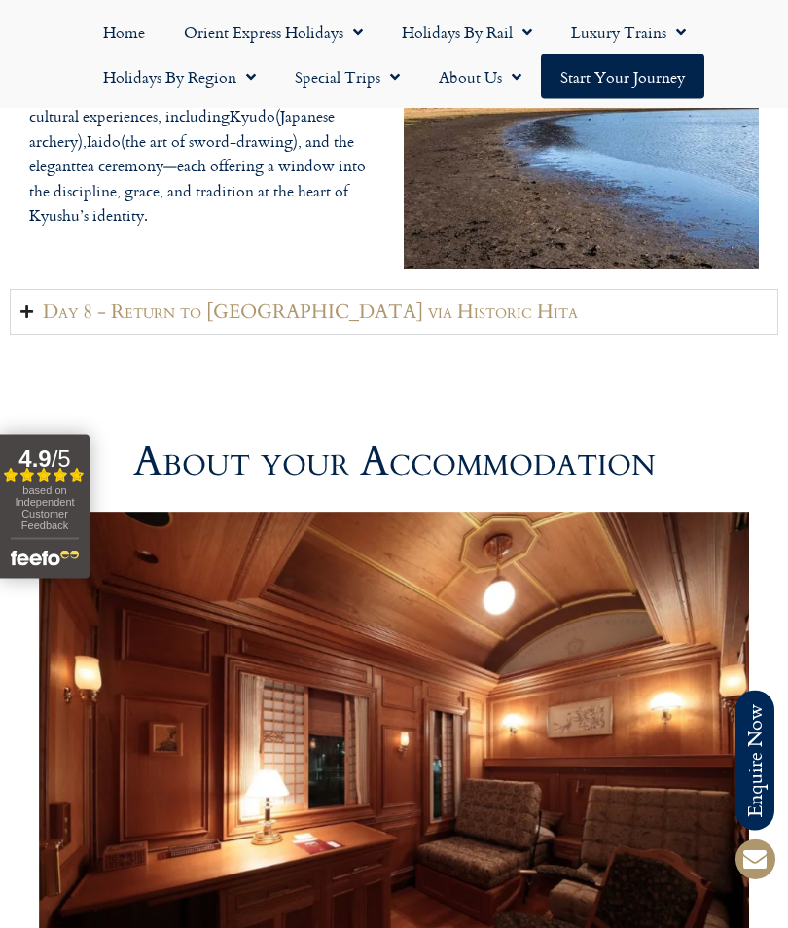
scroll to position [4889, 0]
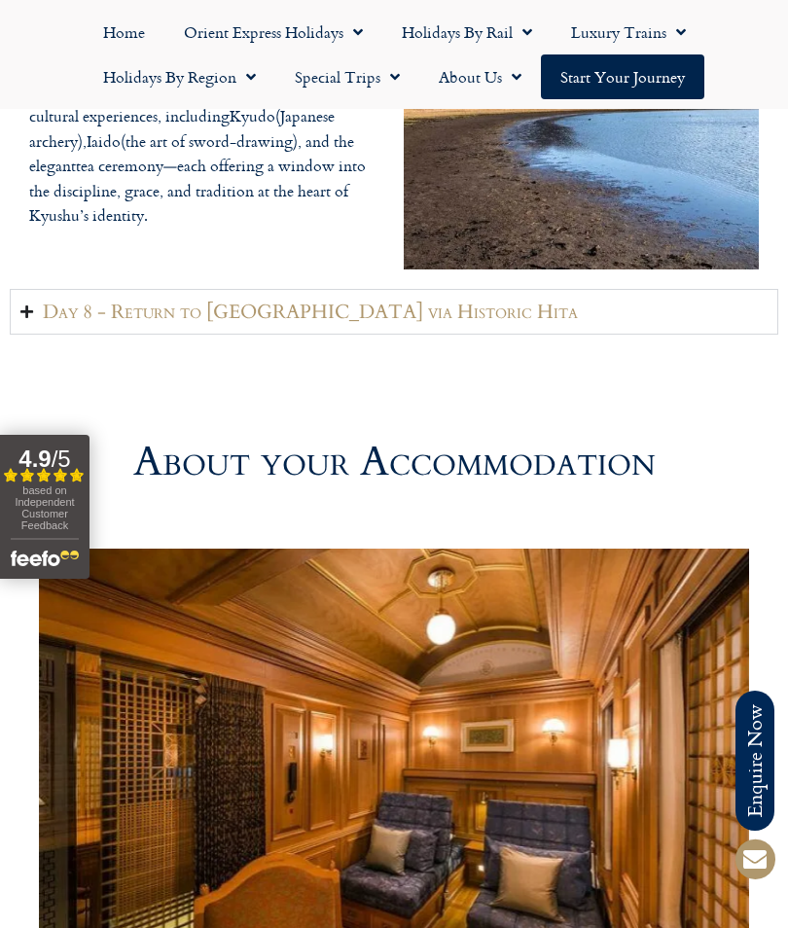
click at [139, 311] on h2 "Day 8 - Return to Fukuoka via Historic Hita" at bounding box center [310, 312] width 535 height 24
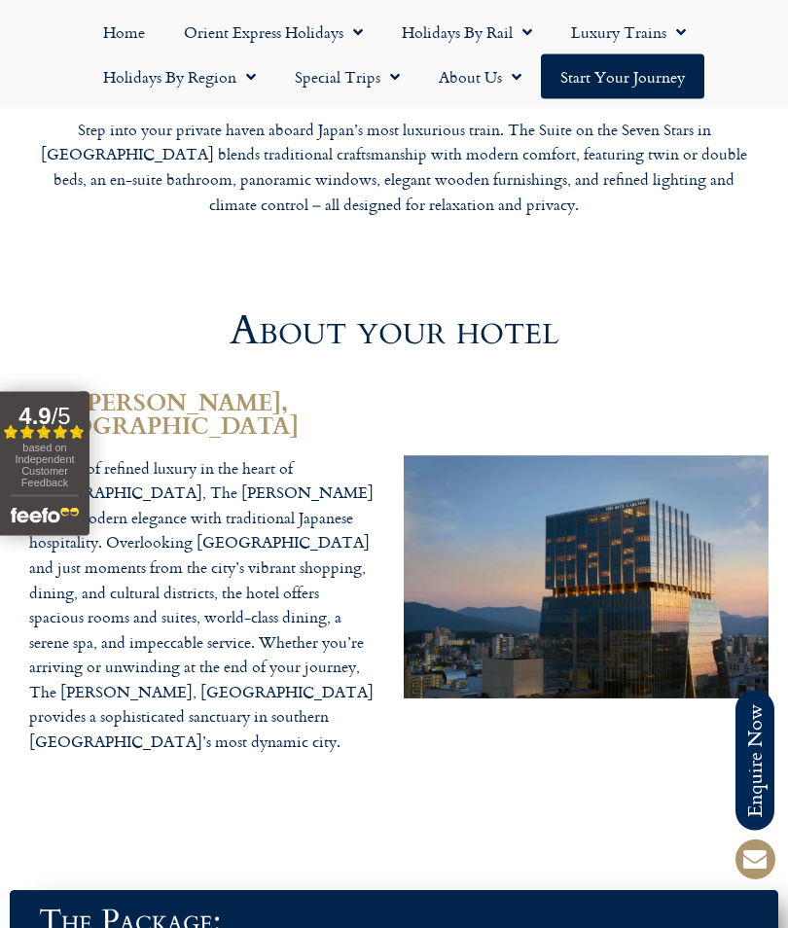
scroll to position [5729, 0]
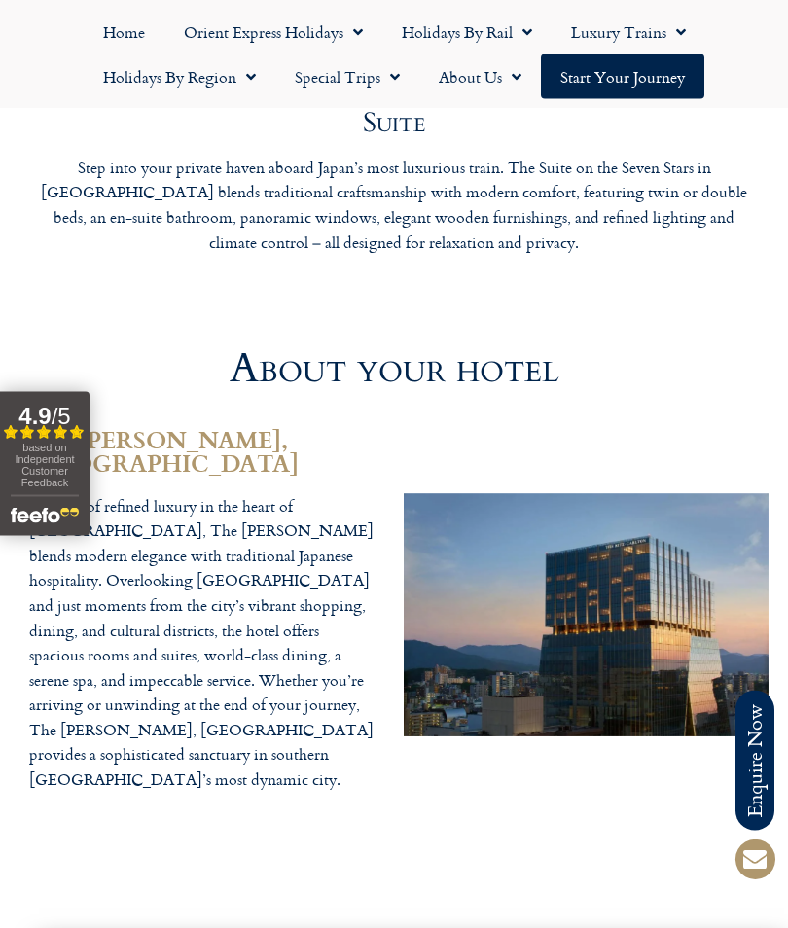
click at [122, 46] on link "Home" at bounding box center [124, 32] width 81 height 45
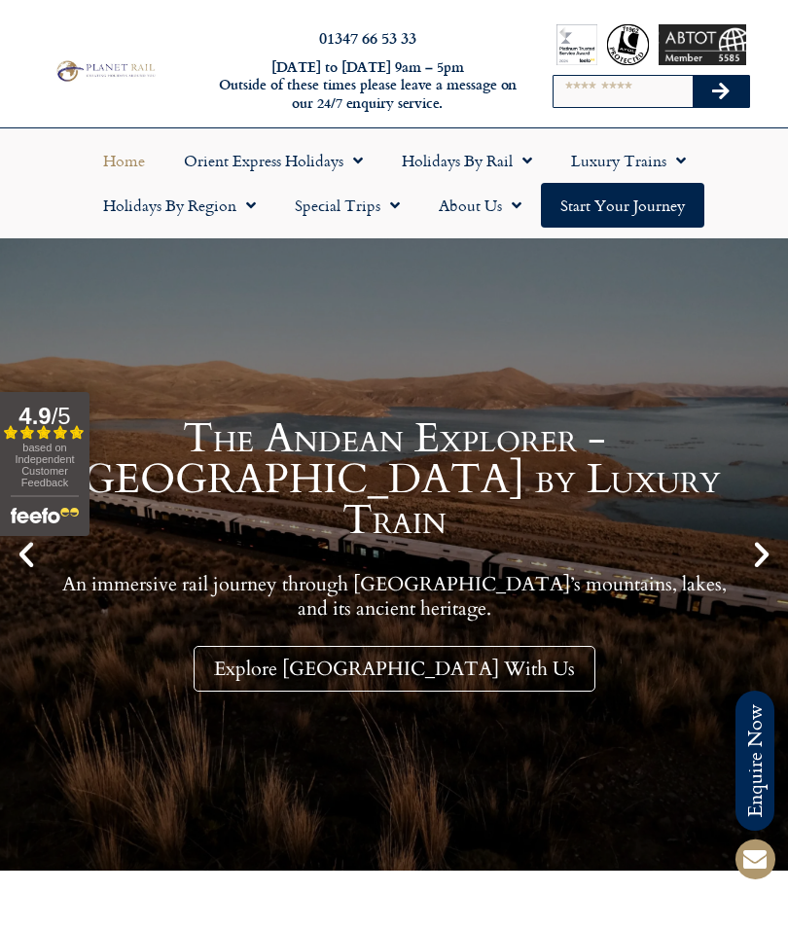
click at [762, 566] on icon "Next slide" at bounding box center [761, 554] width 33 height 33
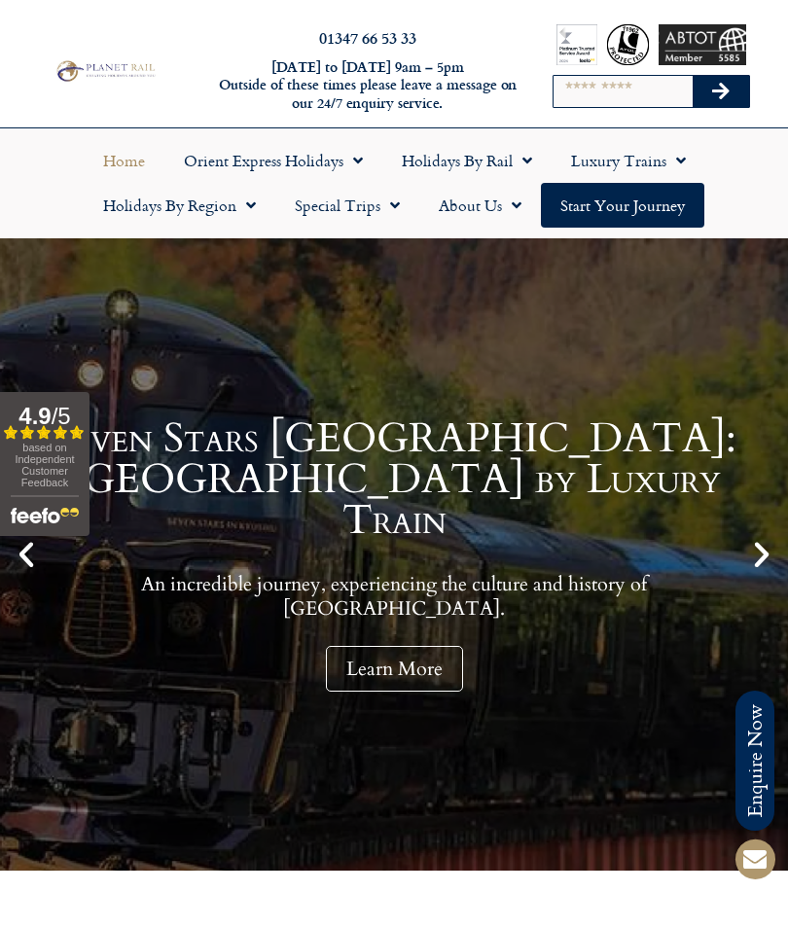
click at [751, 553] on icon "Next slide" at bounding box center [761, 554] width 33 height 33
click at [759, 561] on icon "Next slide" at bounding box center [761, 554] width 33 height 33
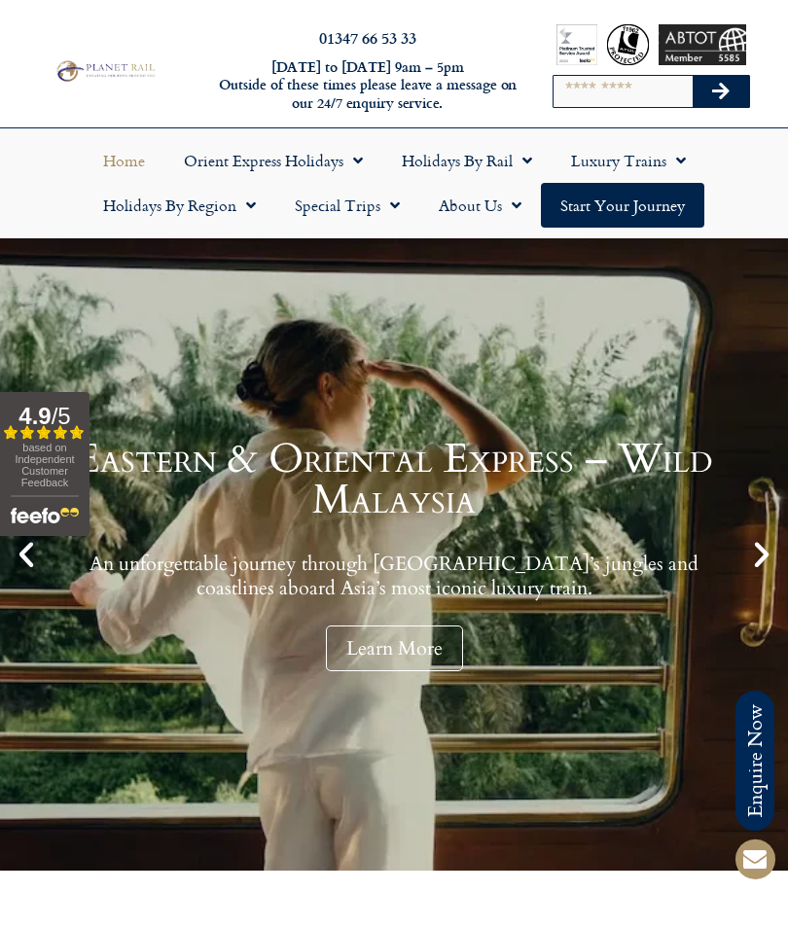
click at [759, 563] on icon "Next slide" at bounding box center [761, 554] width 33 height 33
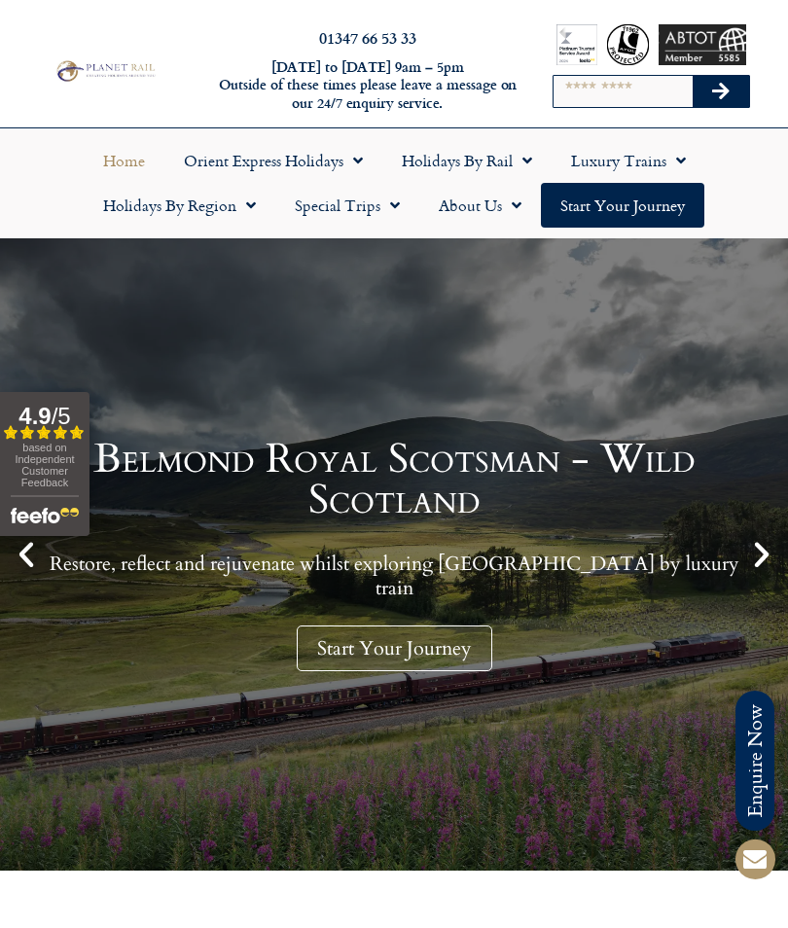
click at [758, 550] on icon "Next slide" at bounding box center [761, 554] width 33 height 33
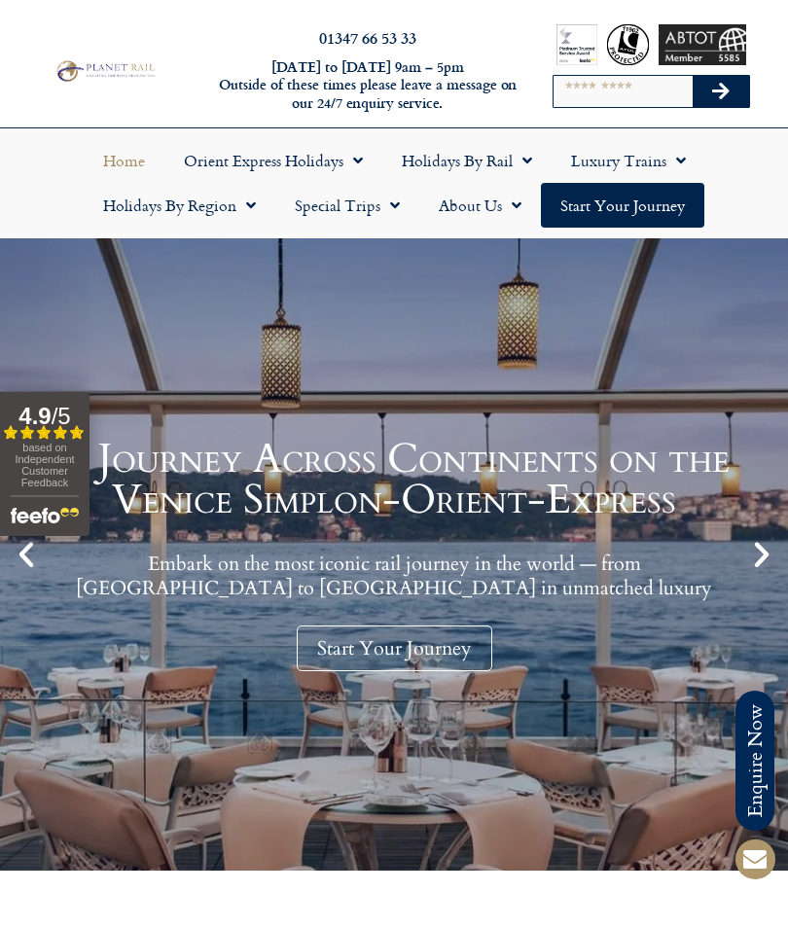
click at [343, 647] on link "Start Your Journey" at bounding box center [394, 648] width 195 height 46
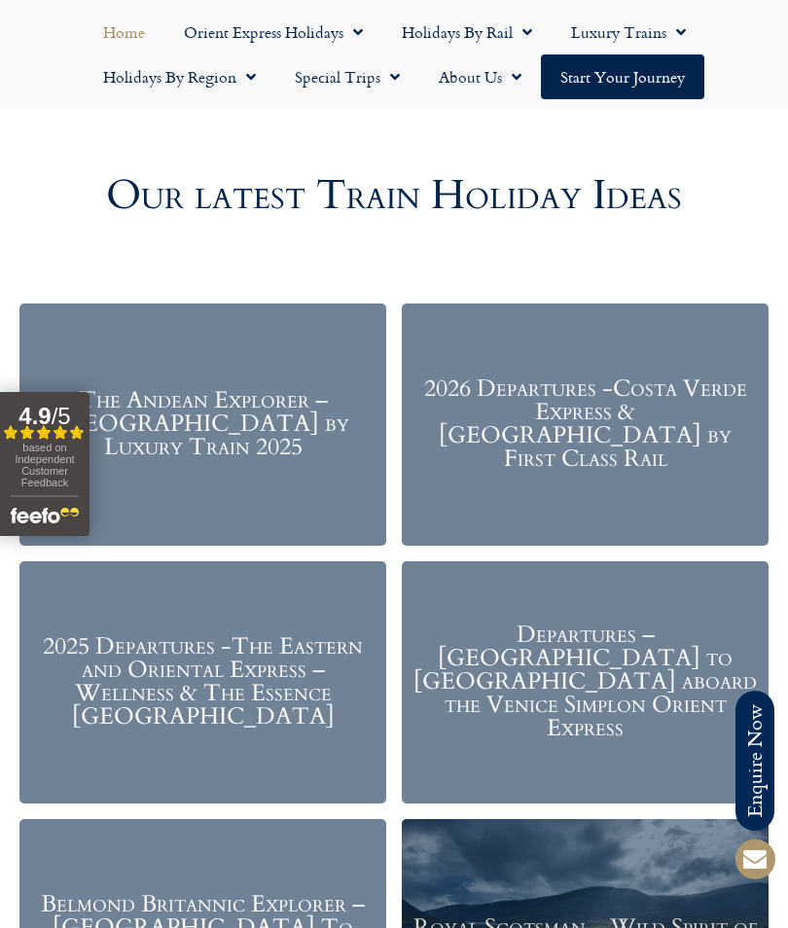
scroll to position [2028, 0]
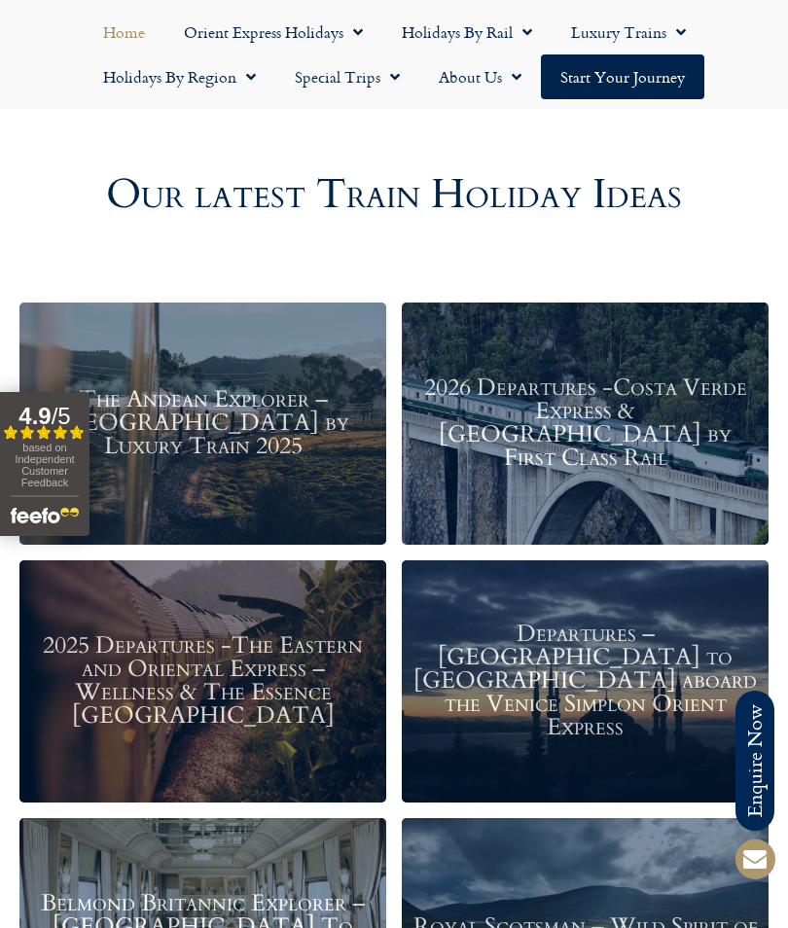
click at [139, 682] on h3 "2025 Departures -The Eastern and Oriental Express – Wellness & The Essence Mala…" at bounding box center [202, 680] width 347 height 93
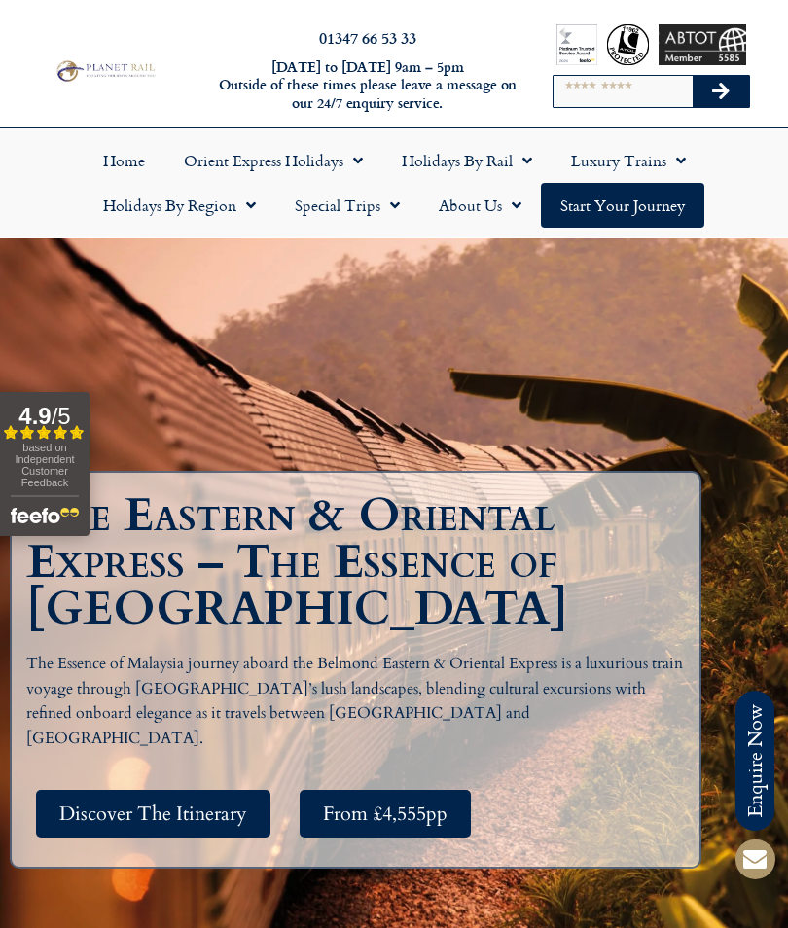
click at [99, 826] on span "Discover The Itinerary" at bounding box center [153, 813] width 188 height 24
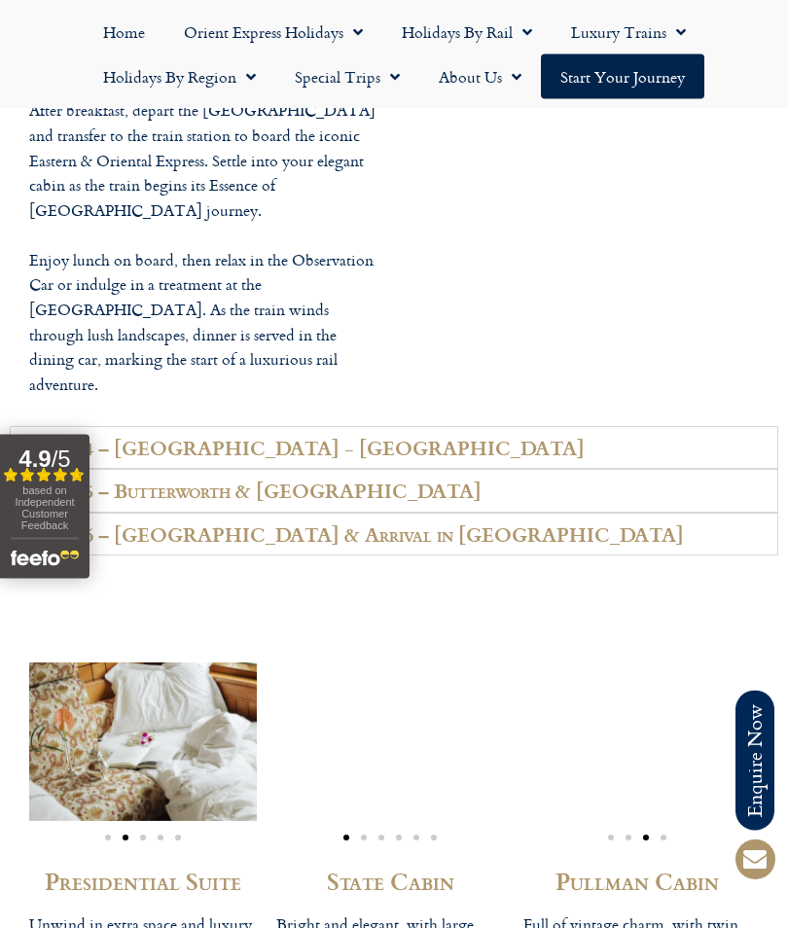
scroll to position [4731, 0]
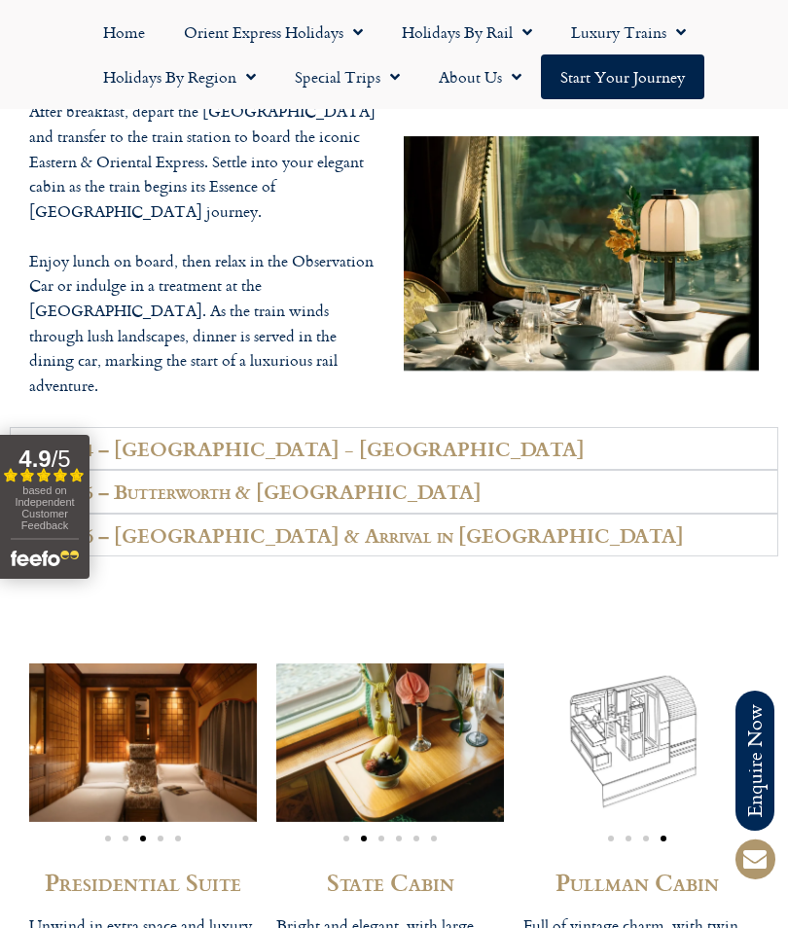
click at [106, 438] on h2 "Day 4 – Kuala Lumpur - Langkawi" at bounding box center [314, 449] width 542 height 22
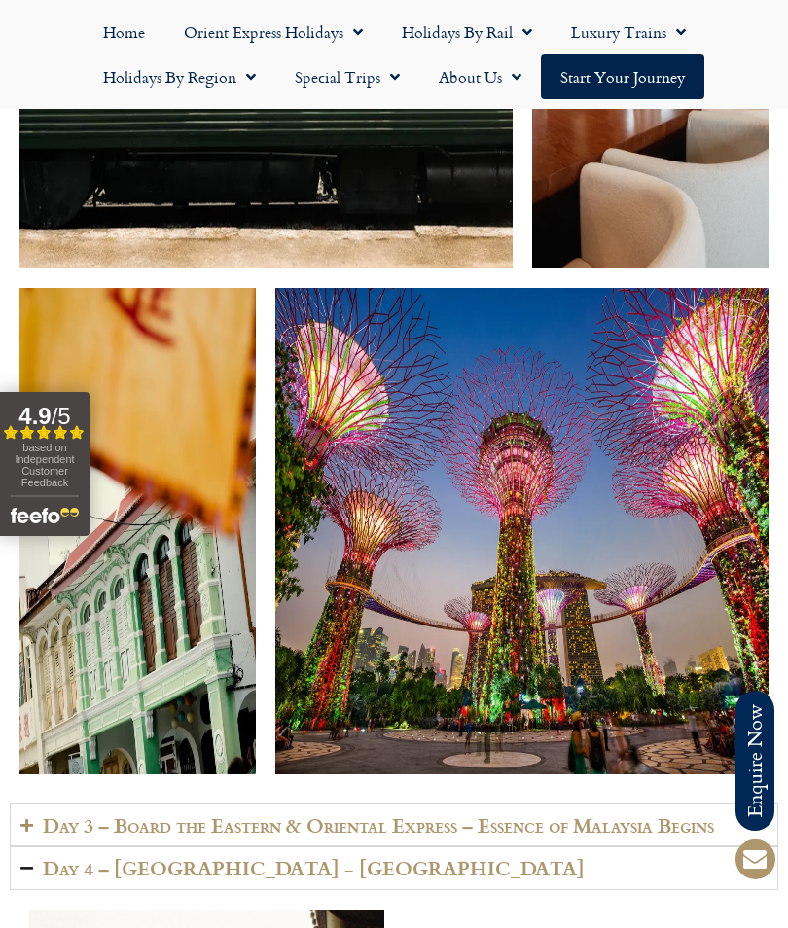
scroll to position [3962, 0]
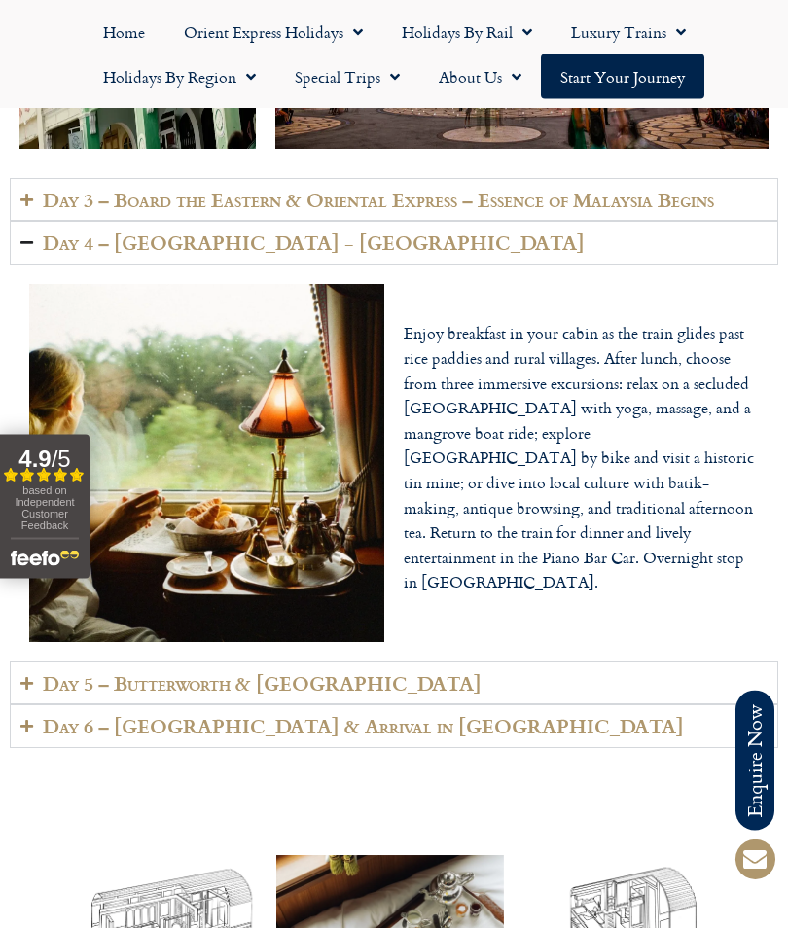
scroll to position [4590, 0]
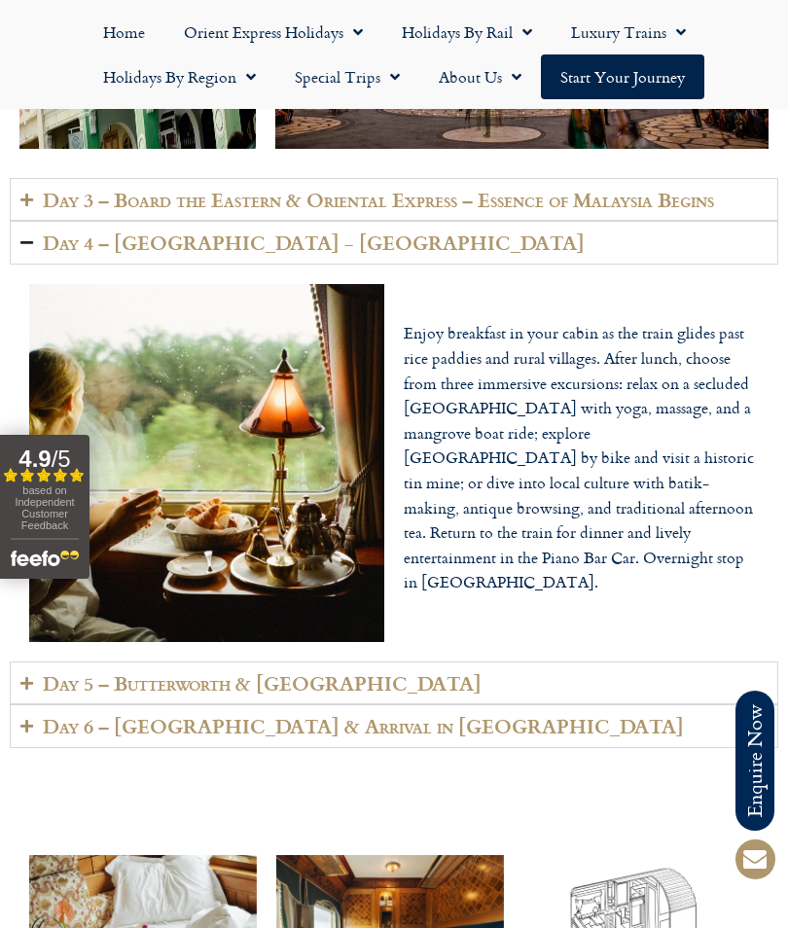
click at [576, 661] on summary "Day 5 – Butterworth & Penang Island" at bounding box center [394, 683] width 768 height 44
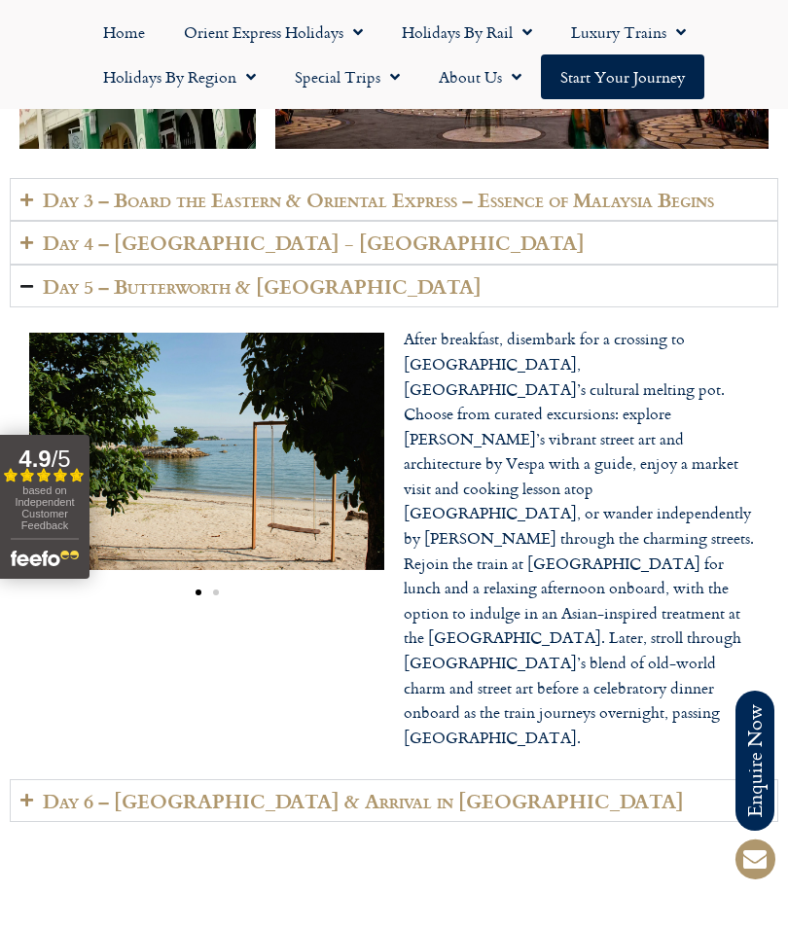
click at [653, 779] on summary "Day 6 – Johor & Arrival in Singapore" at bounding box center [394, 801] width 768 height 44
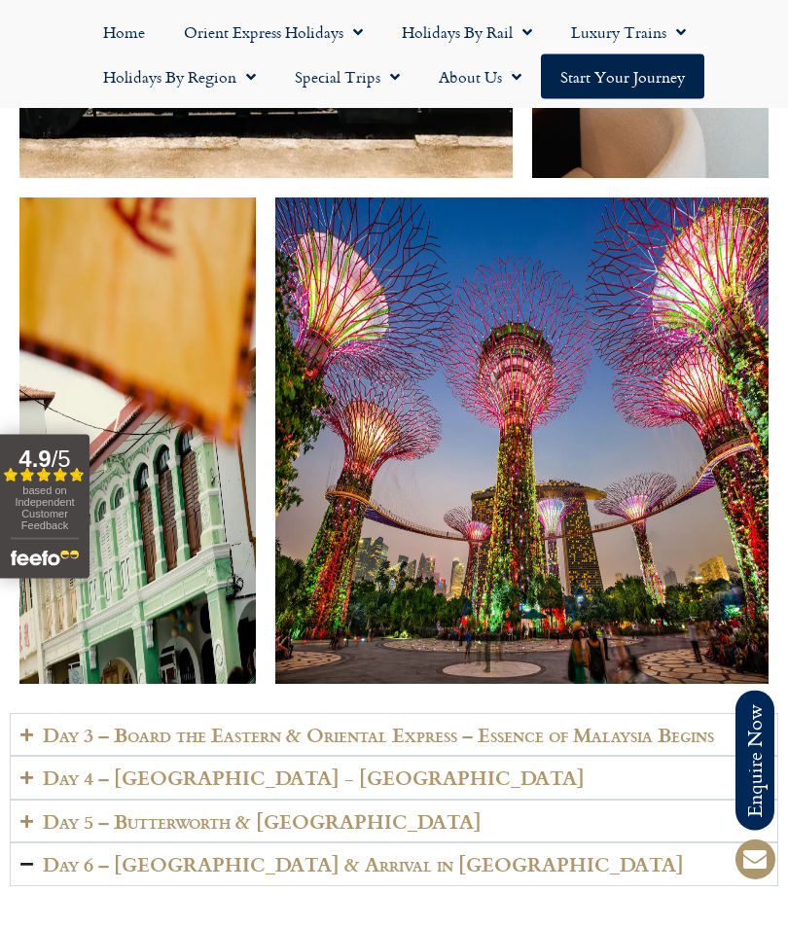
scroll to position [4055, 0]
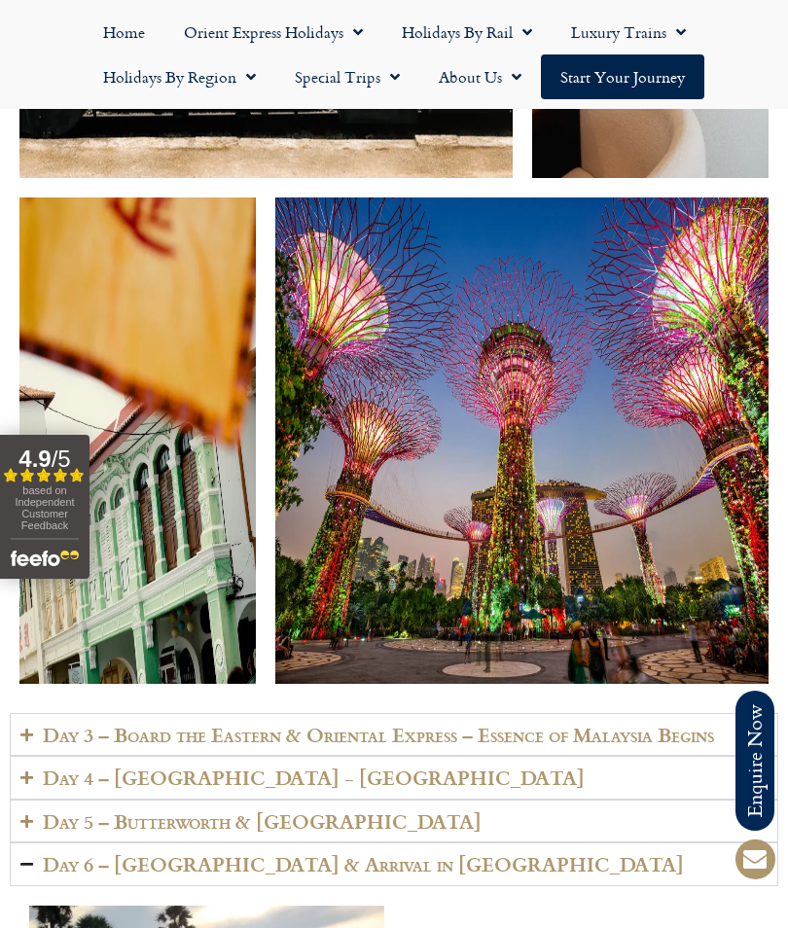
click at [126, 37] on link "Home" at bounding box center [124, 32] width 81 height 45
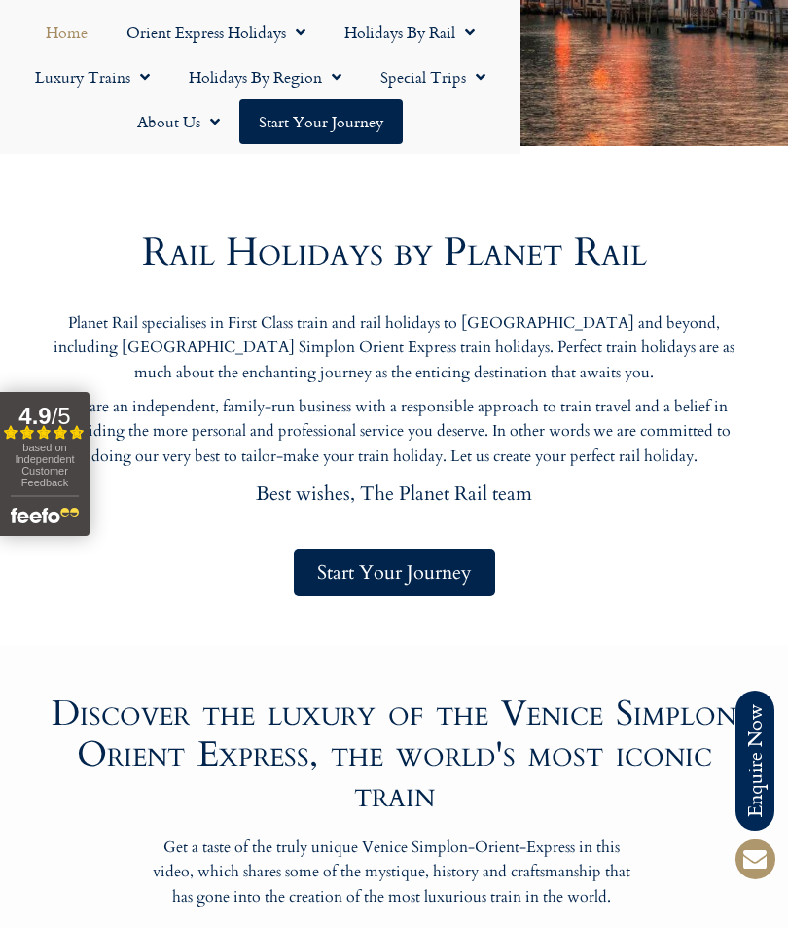
scroll to position [791, 0]
